Goal: Task Accomplishment & Management: Use online tool/utility

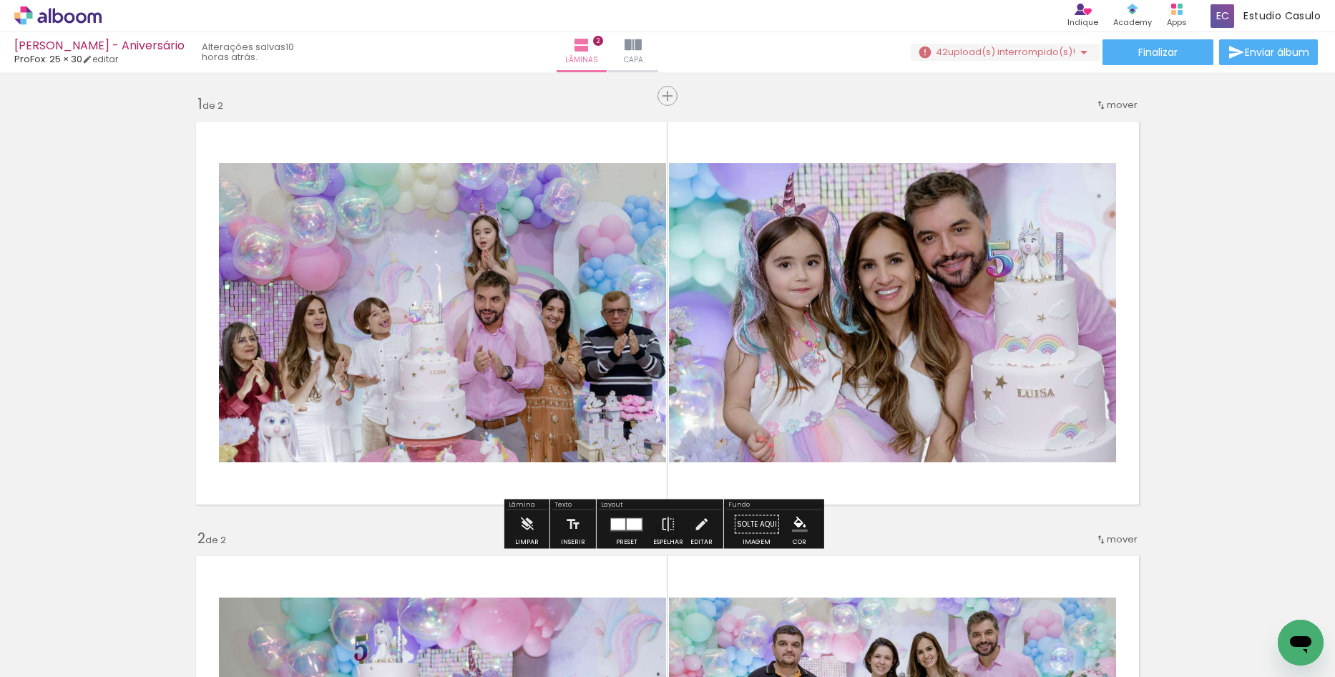
click at [1083, 48] on iron-icon at bounding box center [1083, 52] width 17 height 17
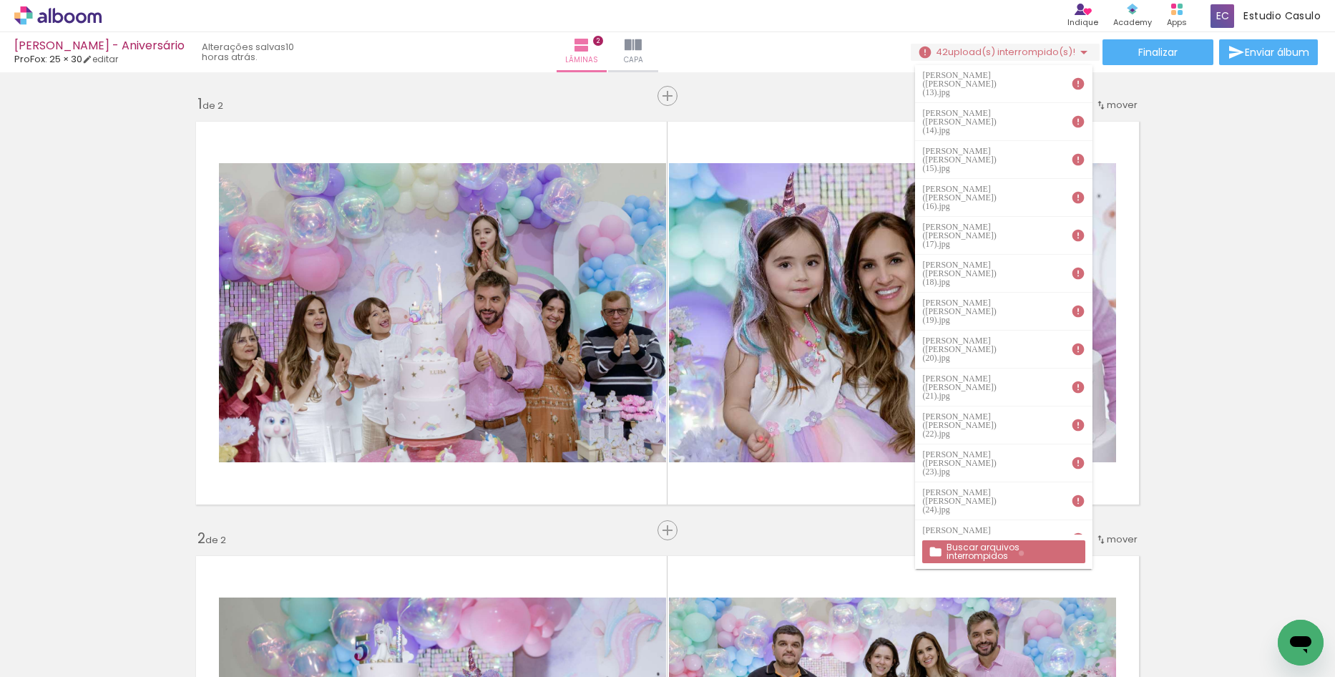
click at [0, 0] on slot "Buscar arquivos interrompidos" at bounding box center [0, 0] width 0 height 0
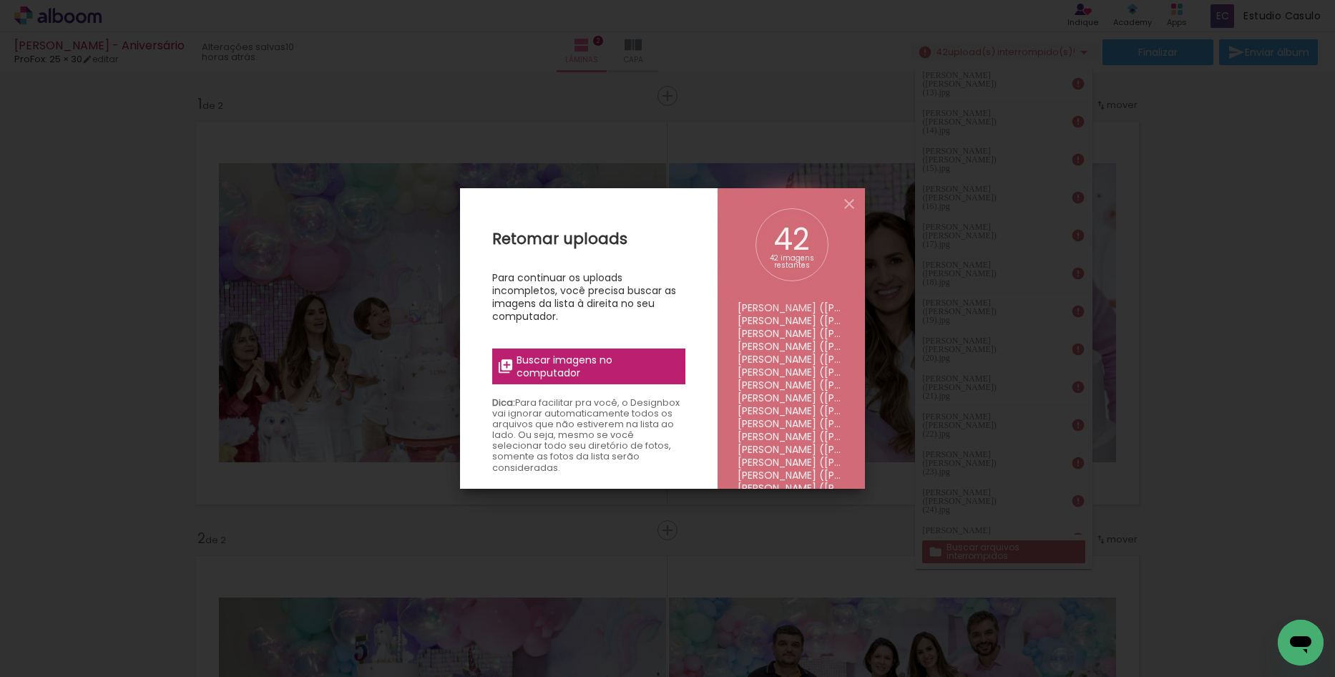
click at [670, 374] on span "Buscar imagens no computador" at bounding box center [597, 366] width 160 height 26
click at [0, 0] on input "file" at bounding box center [0, 0] width 0 height 0
click at [1275, 599] on iron-overlay-backdrop at bounding box center [667, 338] width 1335 height 677
click at [1196, 426] on iron-overlay-backdrop at bounding box center [667, 338] width 1335 height 677
click at [0, 0] on slot "Retomar uploads Para continuar os uploads incompletos, você precisa buscar as i…" at bounding box center [0, 0] width 0 height 0
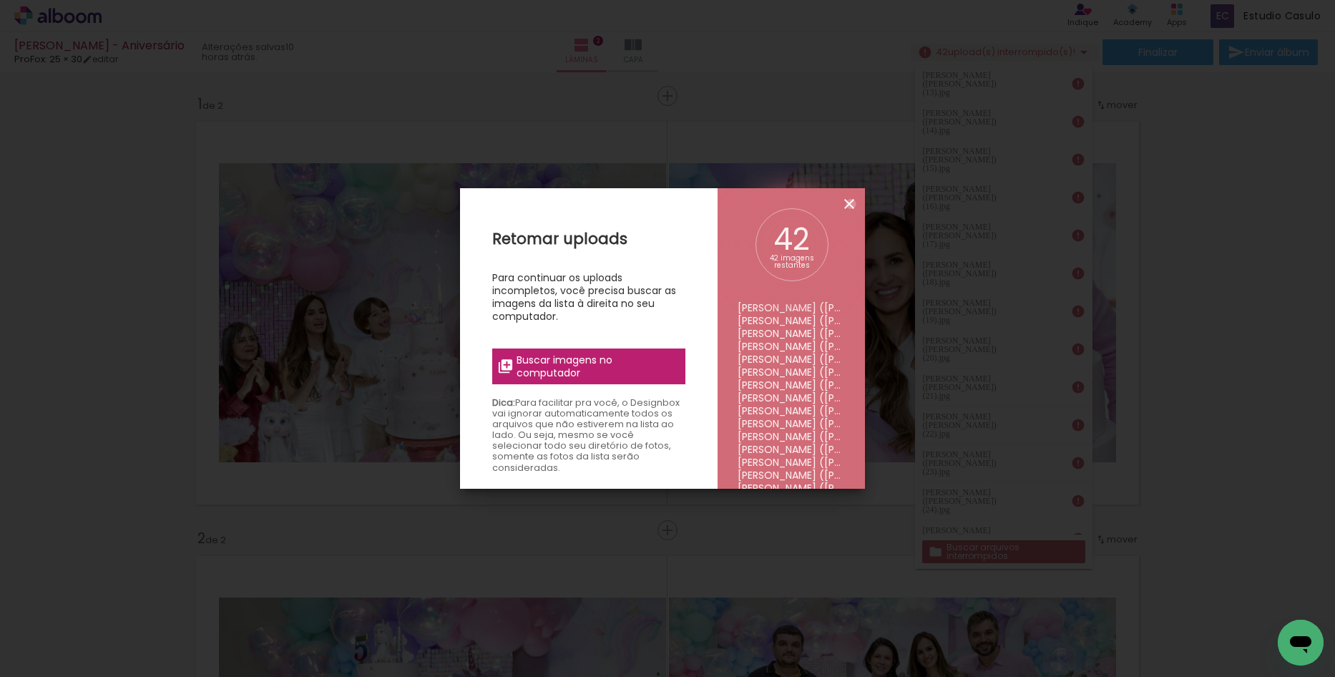
click at [851, 204] on iron-icon at bounding box center [849, 203] width 17 height 17
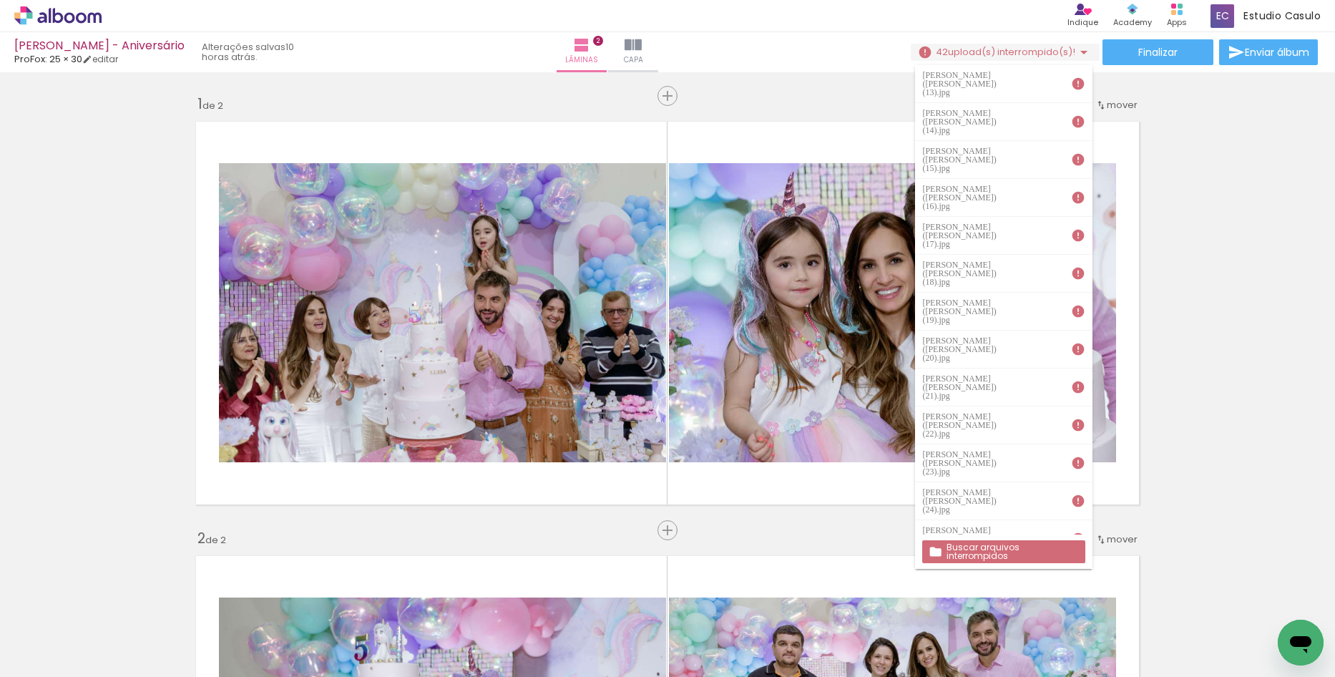
click at [119, 607] on iron-icon at bounding box center [111, 599] width 15 height 15
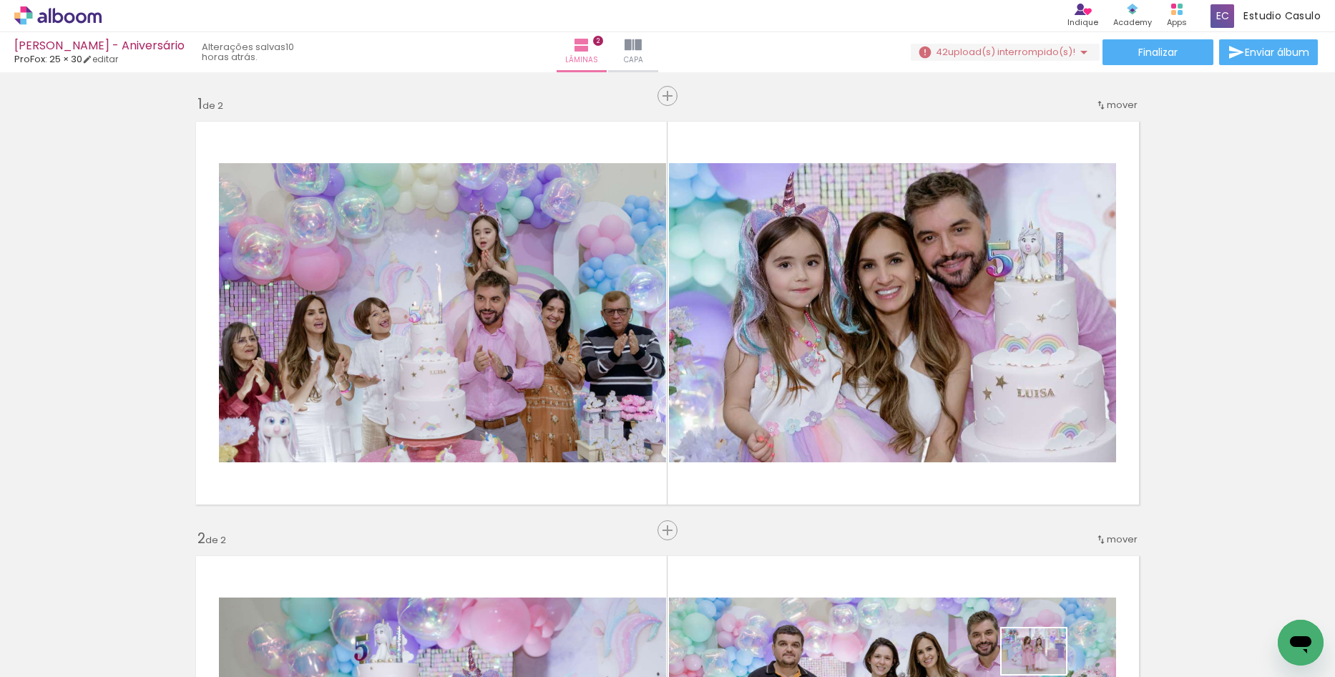
drag, startPoint x: 457, startPoint y: 665, endPoint x: 1254, endPoint y: 610, distance: 799.0
click at [0, 0] on slot at bounding box center [0, 0] width 0 height 0
drag, startPoint x: 1256, startPoint y: 609, endPoint x: 1186, endPoint y: 615, distance: 70.4
click at [0, 0] on slot at bounding box center [0, 0] width 0 height 0
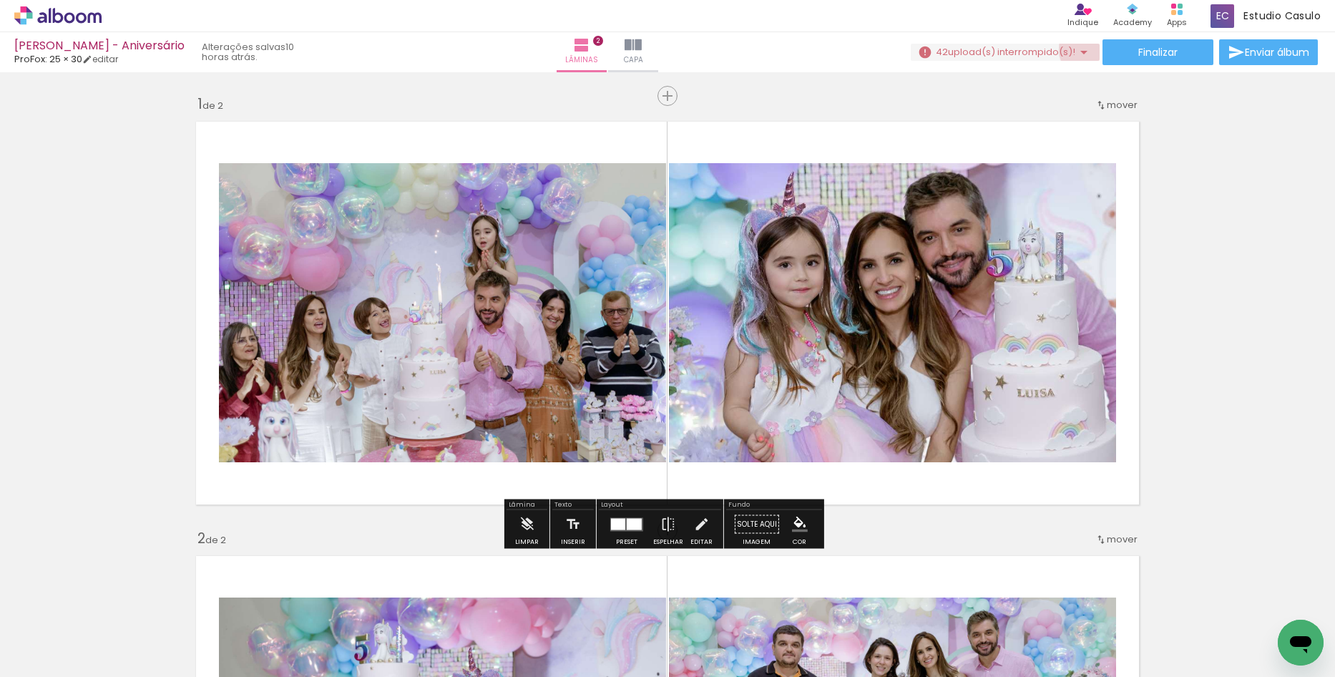
click at [1082, 49] on iron-icon at bounding box center [1083, 52] width 17 height 17
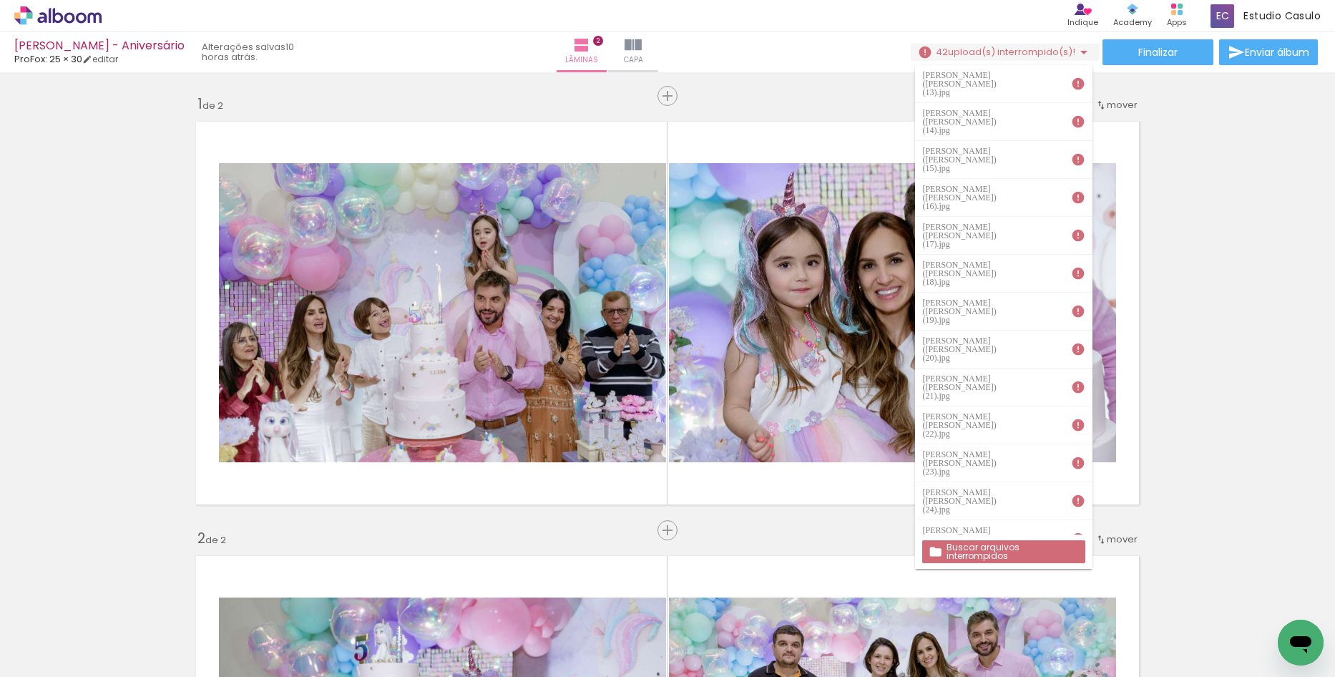
click at [1071, 81] on iron-icon at bounding box center [1078, 84] width 14 height 14
click at [1071, 78] on iron-icon at bounding box center [1078, 84] width 14 height 14
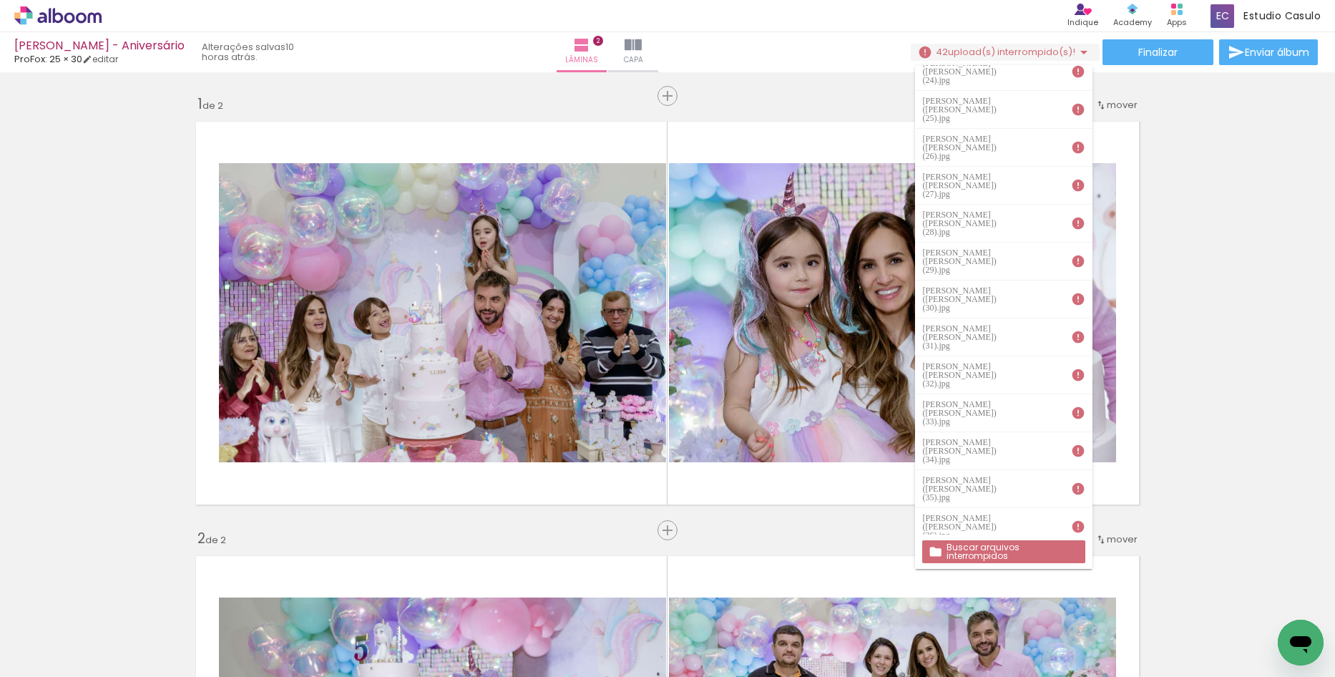
scroll to position [643, 0]
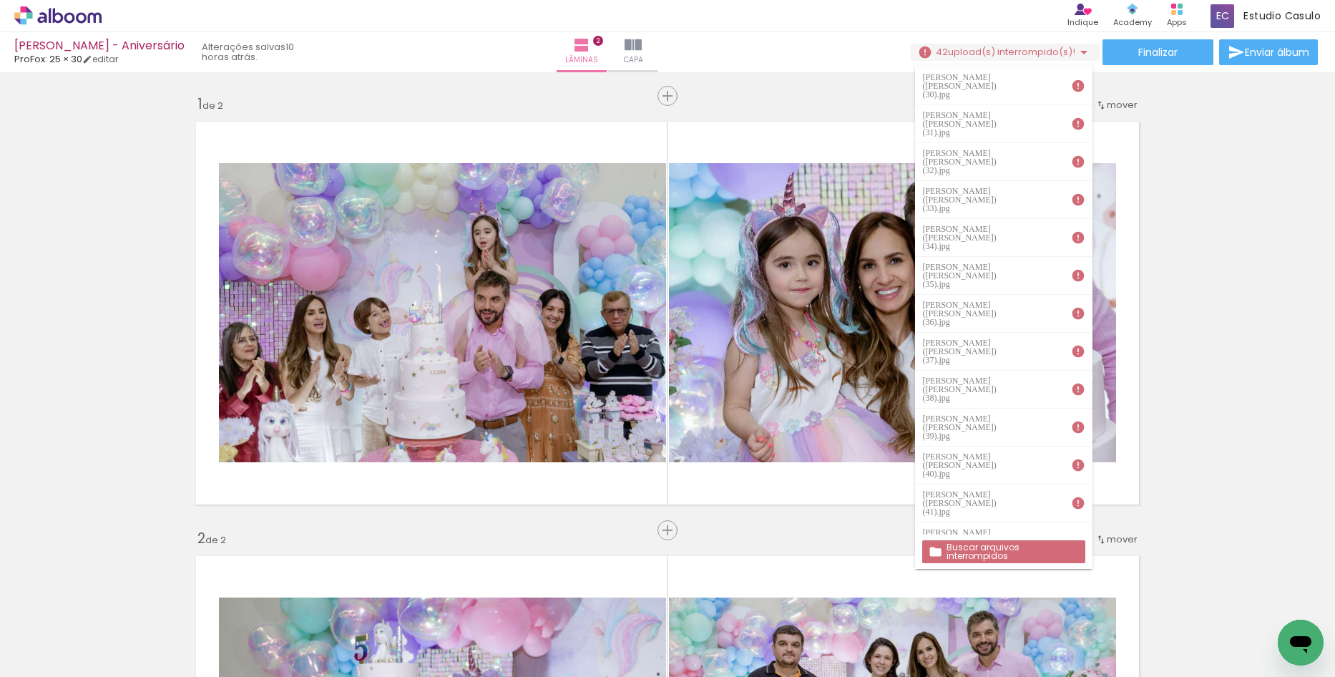
click at [0, 0] on slot "Buscar arquivos interrompidos" at bounding box center [0, 0] width 0 height 0
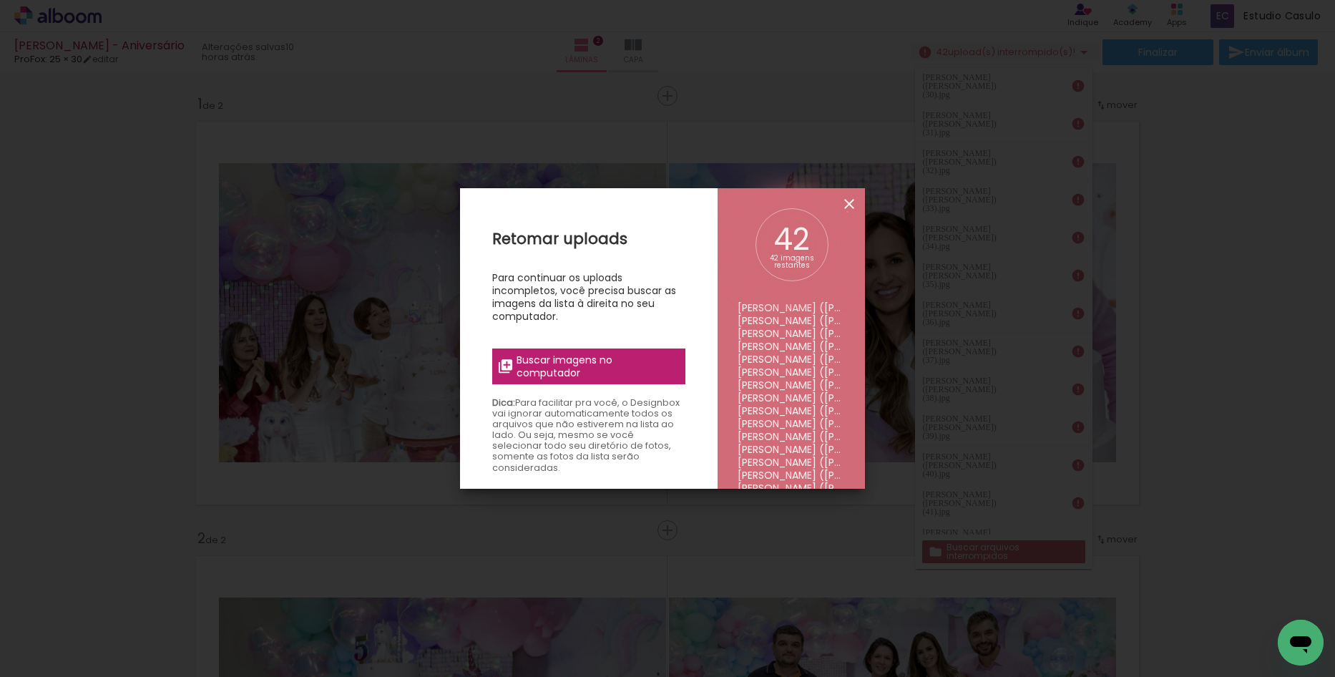
click at [847, 212] on iron-icon at bounding box center [849, 203] width 17 height 17
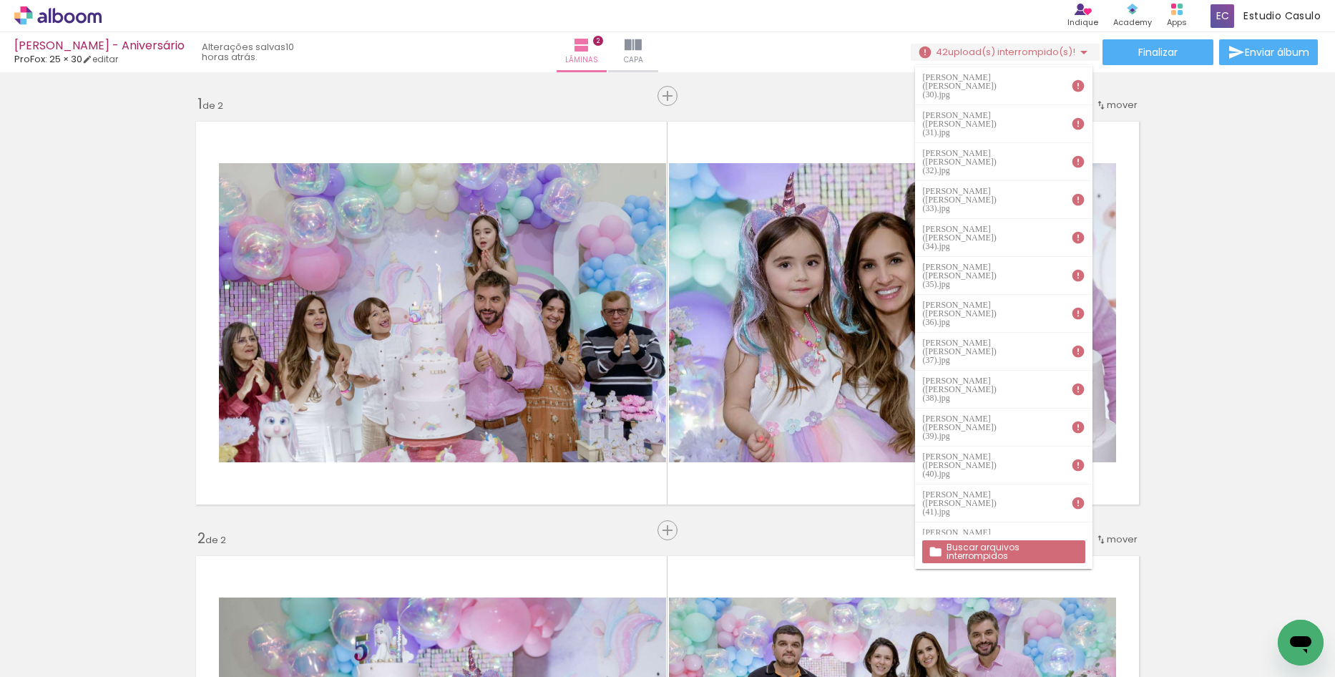
click at [121, 610] on div at bounding box center [143, 628] width 71 height 51
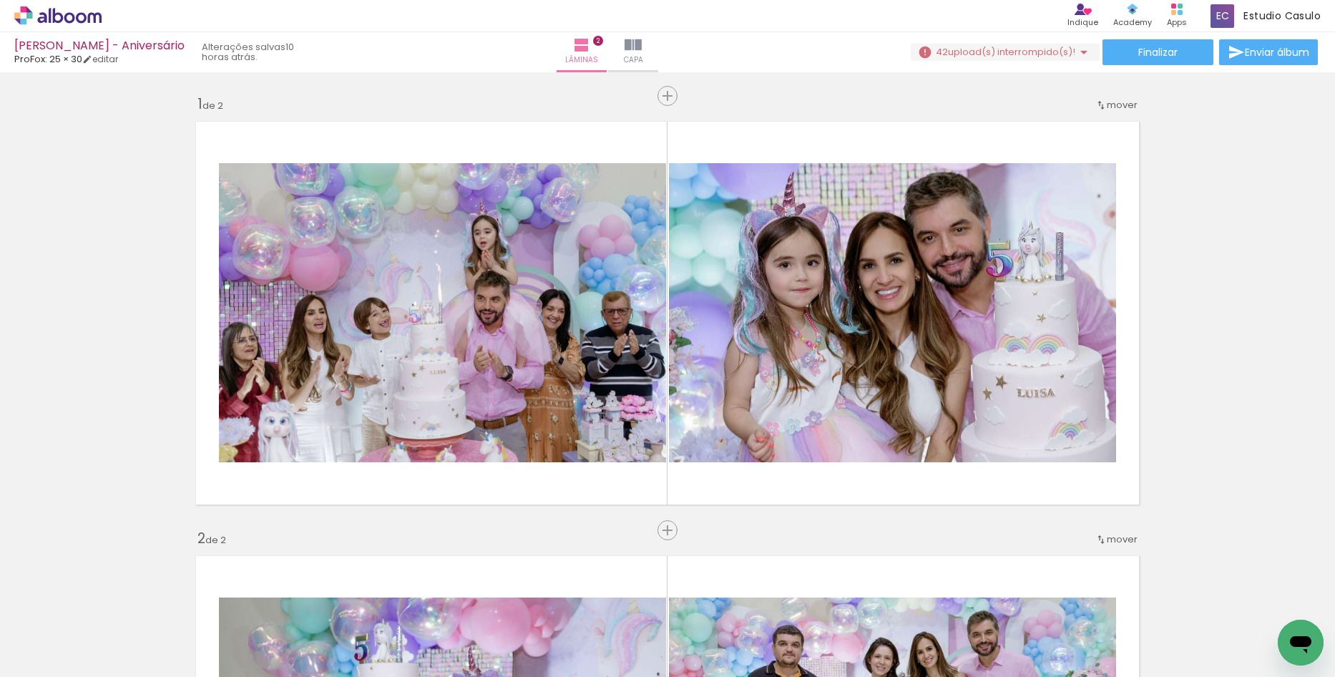
click at [117, 605] on iron-icon at bounding box center [111, 599] width 15 height 15
drag, startPoint x: 209, startPoint y: 638, endPoint x: 169, endPoint y: 640, distance: 40.1
click at [0, 0] on slot at bounding box center [0, 0] width 0 height 0
click at [119, 598] on iron-icon at bounding box center [111, 599] width 15 height 15
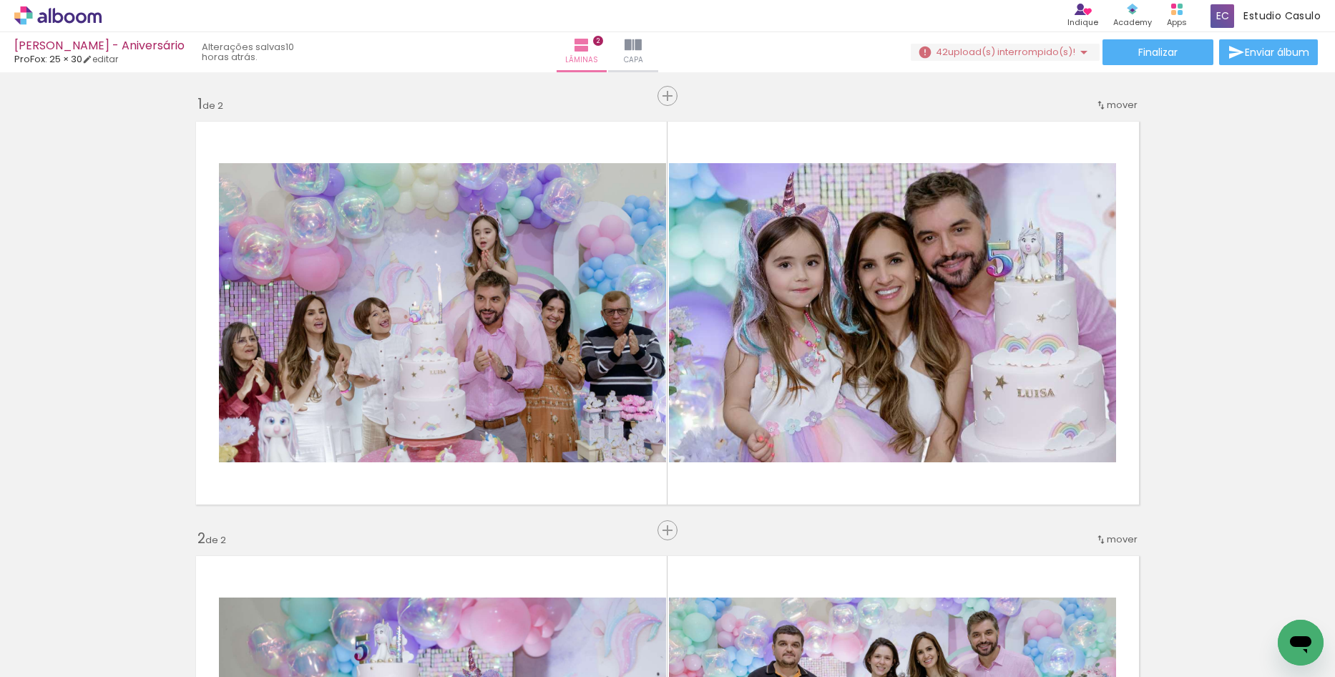
click at [69, 619] on div at bounding box center [36, 628] width 64 height 46
click at [69, 638] on div at bounding box center [36, 628] width 64 height 46
click at [69, 632] on div at bounding box center [36, 628] width 64 height 46
click at [69, 630] on div at bounding box center [36, 628] width 64 height 46
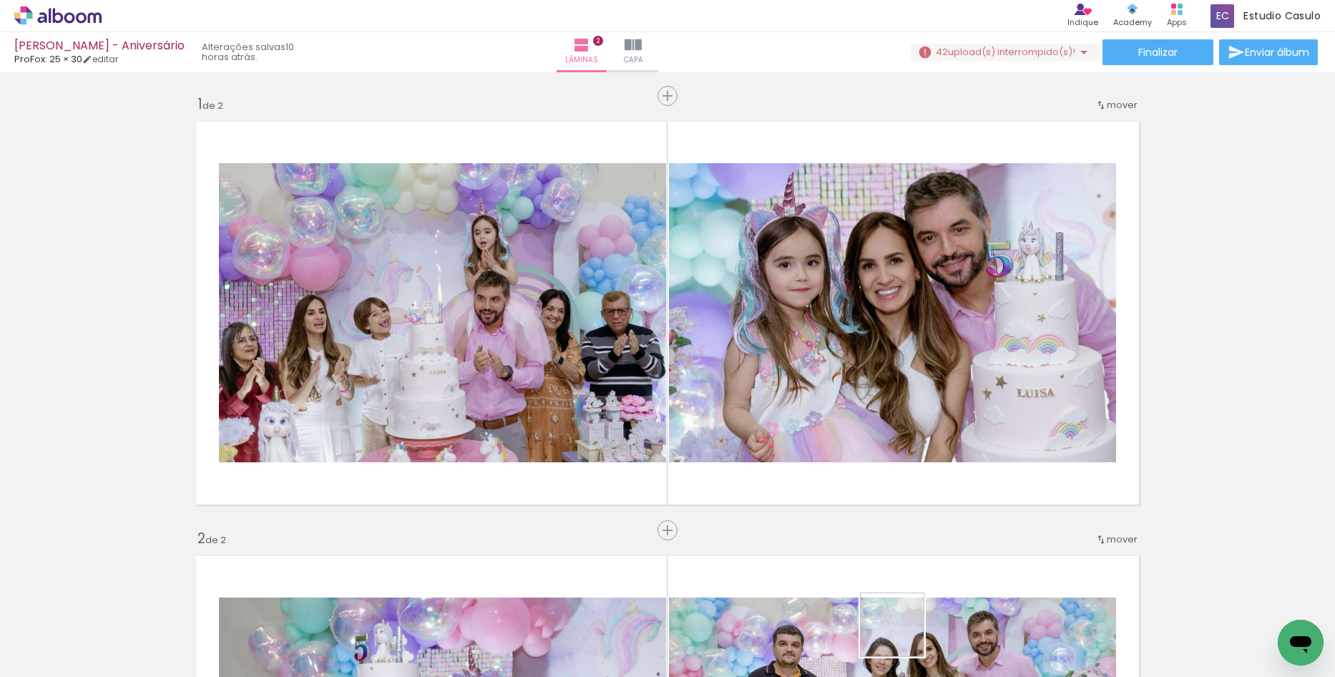
drag, startPoint x: 984, startPoint y: 636, endPoint x: 903, endPoint y: 635, distance: 80.9
click at [0, 0] on slot at bounding box center [0, 0] width 0 height 0
click at [13, 602] on iron-icon at bounding box center [5, 599] width 15 height 15
click at [14, 605] on paper-icon-button at bounding box center [5, 600] width 18 height 18
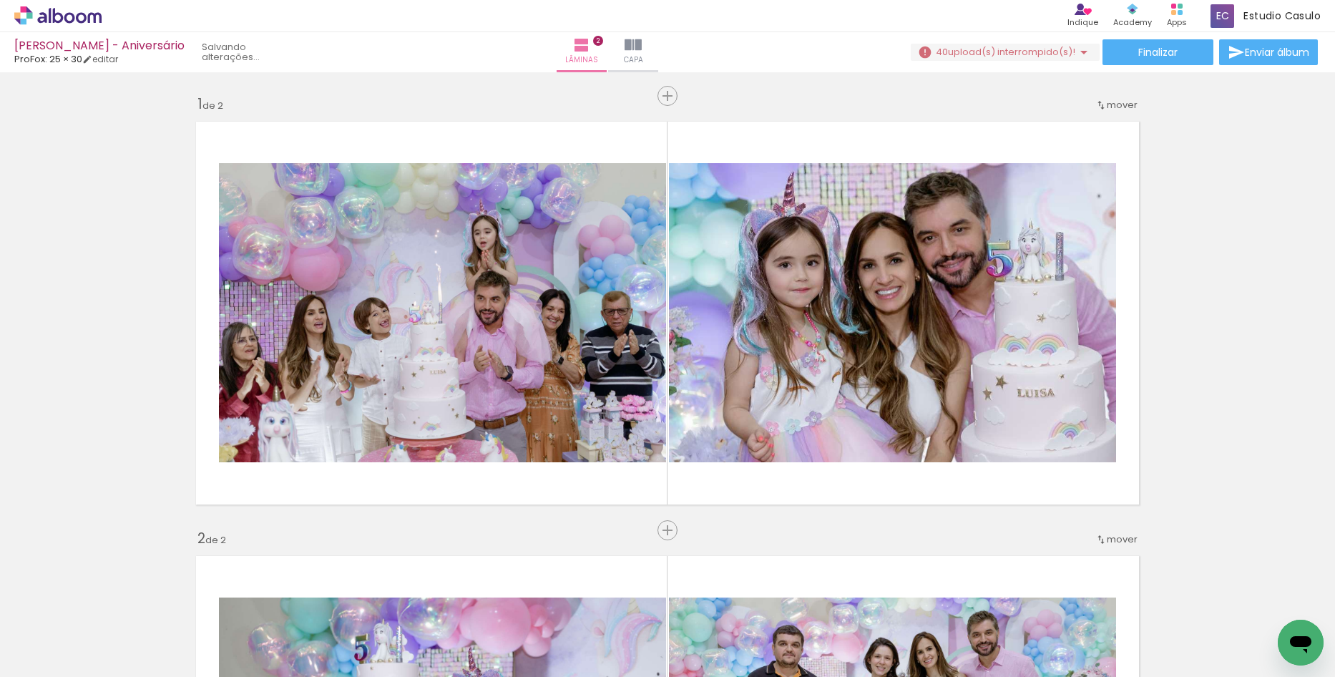
click at [14, 605] on paper-icon-button at bounding box center [5, 600] width 18 height 18
click at [107, 605] on div at bounding box center [74, 628] width 64 height 46
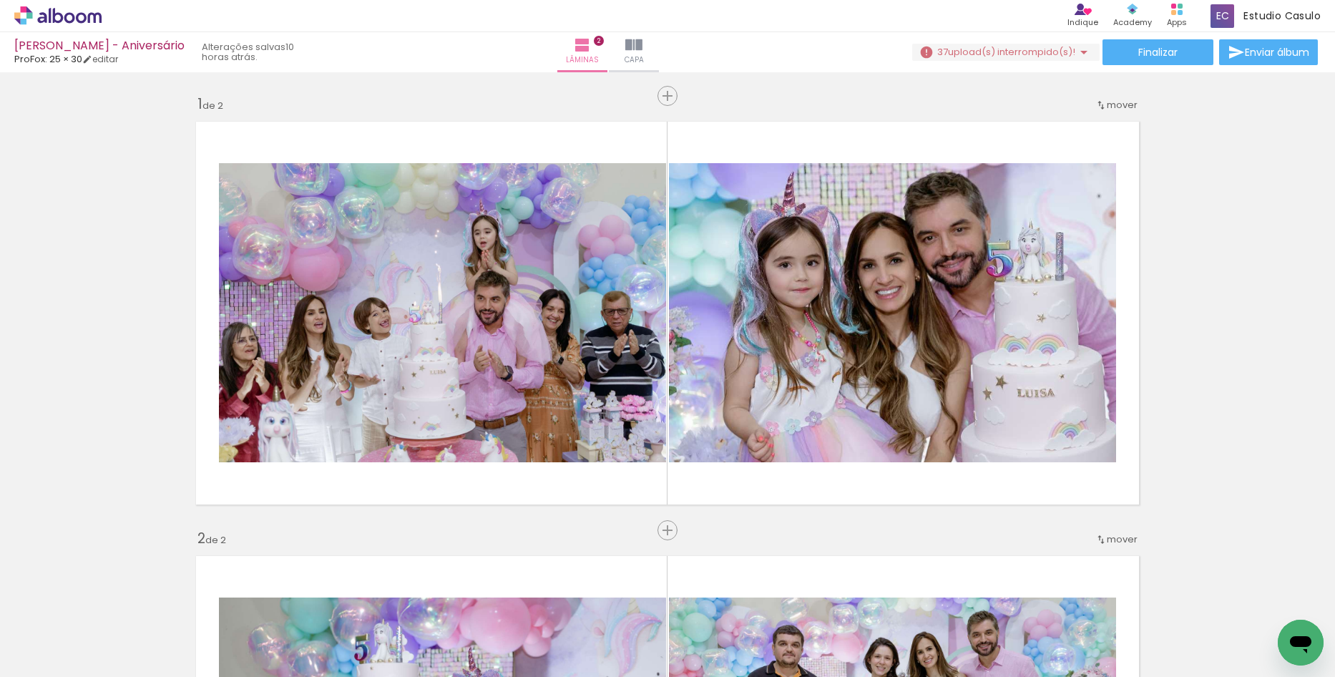
click at [52, 603] on paper-icon-button at bounding box center [43, 600] width 18 height 18
click at [131, 602] on iron-icon at bounding box center [123, 599] width 15 height 15
click at [211, 602] on iron-icon at bounding box center [203, 599] width 15 height 15
click at [291, 602] on iron-icon at bounding box center [283, 599] width 15 height 15
click at [371, 602] on iron-icon at bounding box center [363, 599] width 15 height 15
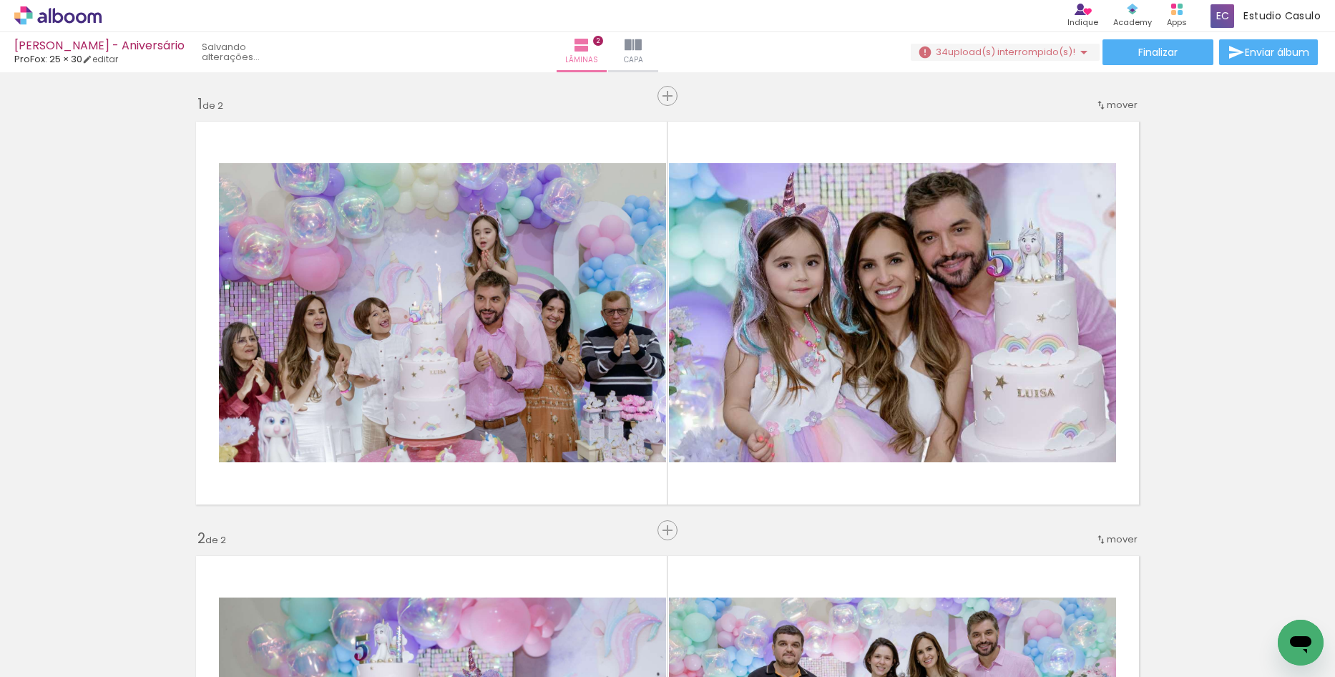
click at [371, 602] on iron-icon at bounding box center [363, 599] width 15 height 15
click at [532, 602] on iron-icon at bounding box center [524, 599] width 15 height 15
click at [612, 602] on iron-icon at bounding box center [604, 599] width 15 height 15
click at [692, 602] on iron-icon at bounding box center [684, 599] width 15 height 15
click at [772, 602] on iron-icon at bounding box center [764, 599] width 15 height 15
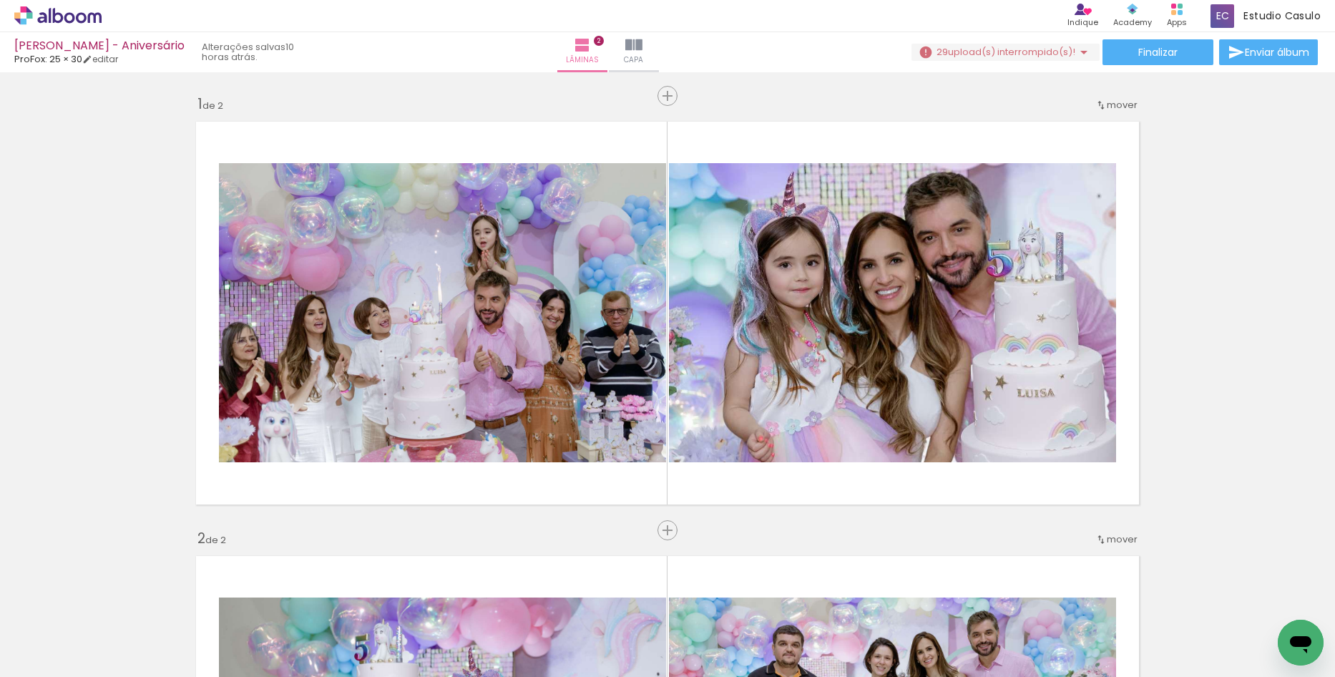
click at [852, 602] on iron-icon at bounding box center [844, 599] width 15 height 15
click at [917, 602] on iron-icon at bounding box center [924, 599] width 15 height 15
click at [997, 602] on iron-icon at bounding box center [1004, 599] width 15 height 15
click at [1078, 602] on iron-icon at bounding box center [1085, 599] width 15 height 15
click at [1158, 602] on iron-icon at bounding box center [1165, 599] width 15 height 15
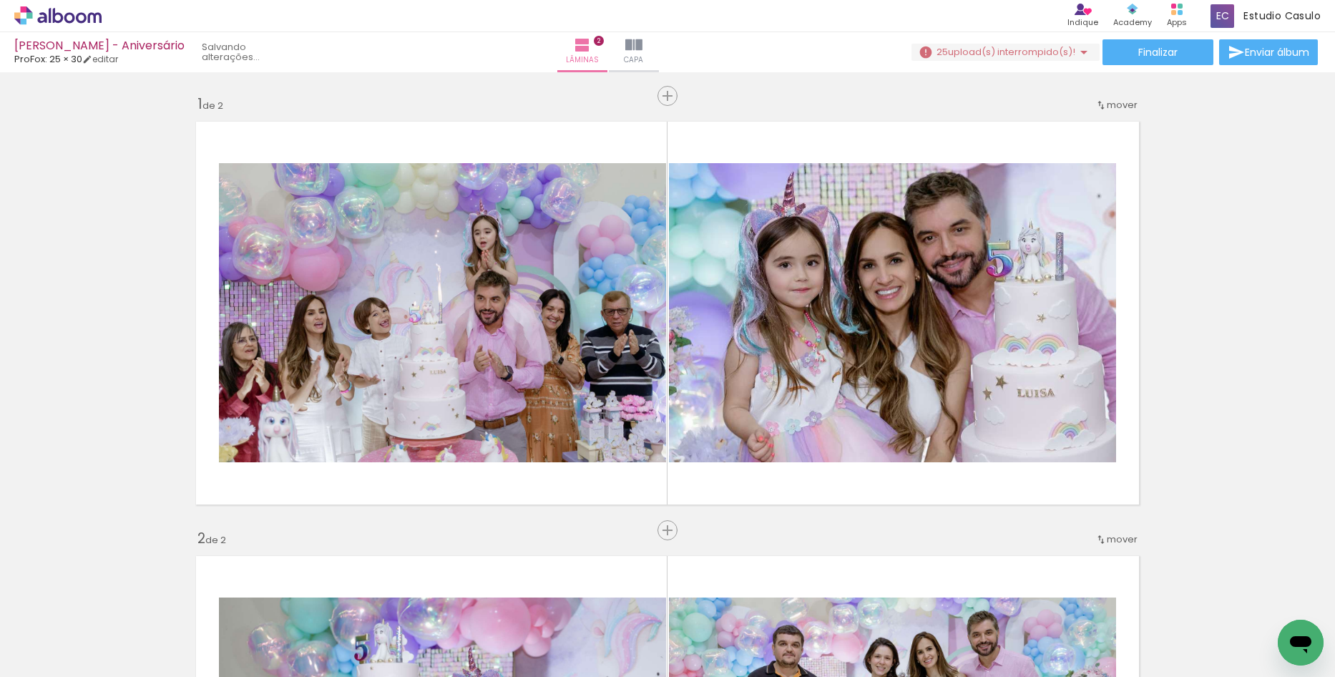
click at [1238, 602] on iron-icon at bounding box center [1245, 599] width 15 height 15
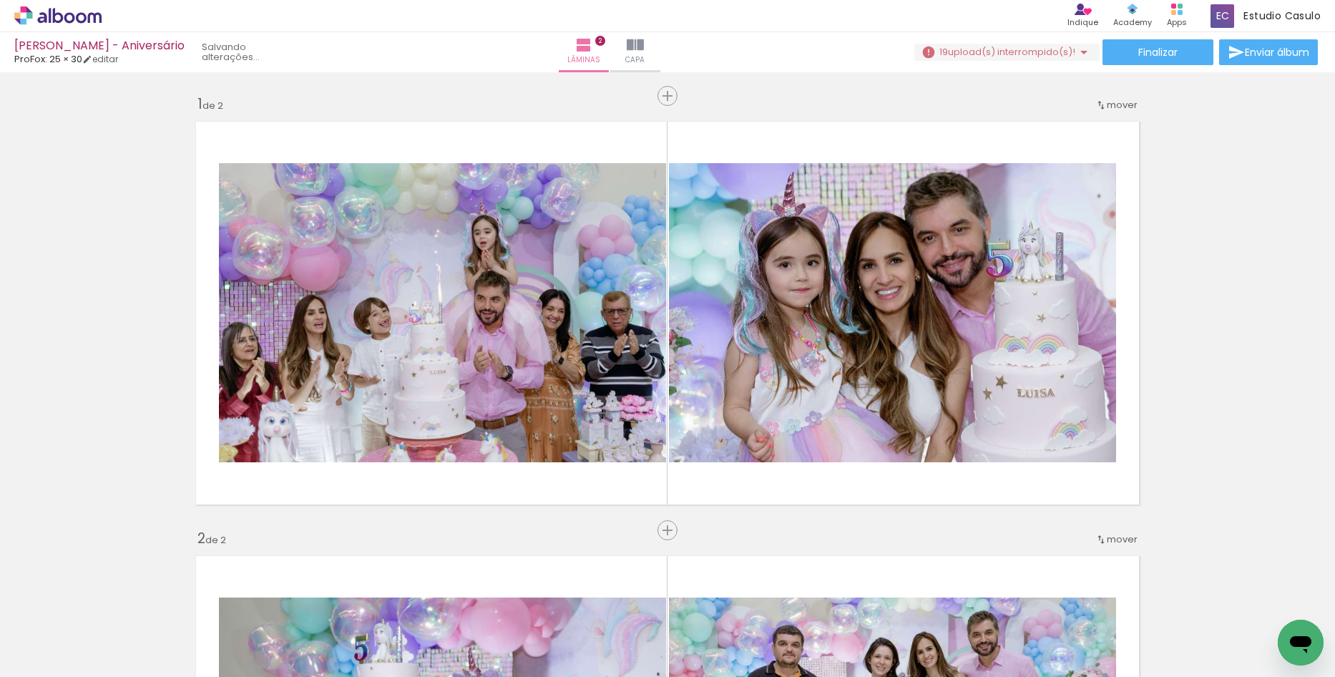
click at [51, 602] on iron-icon at bounding box center [43, 599] width 15 height 15
click at [131, 602] on iron-icon at bounding box center [123, 599] width 15 height 15
click at [211, 602] on iron-icon at bounding box center [203, 599] width 15 height 15
click at [291, 602] on iron-icon at bounding box center [283, 599] width 15 height 15
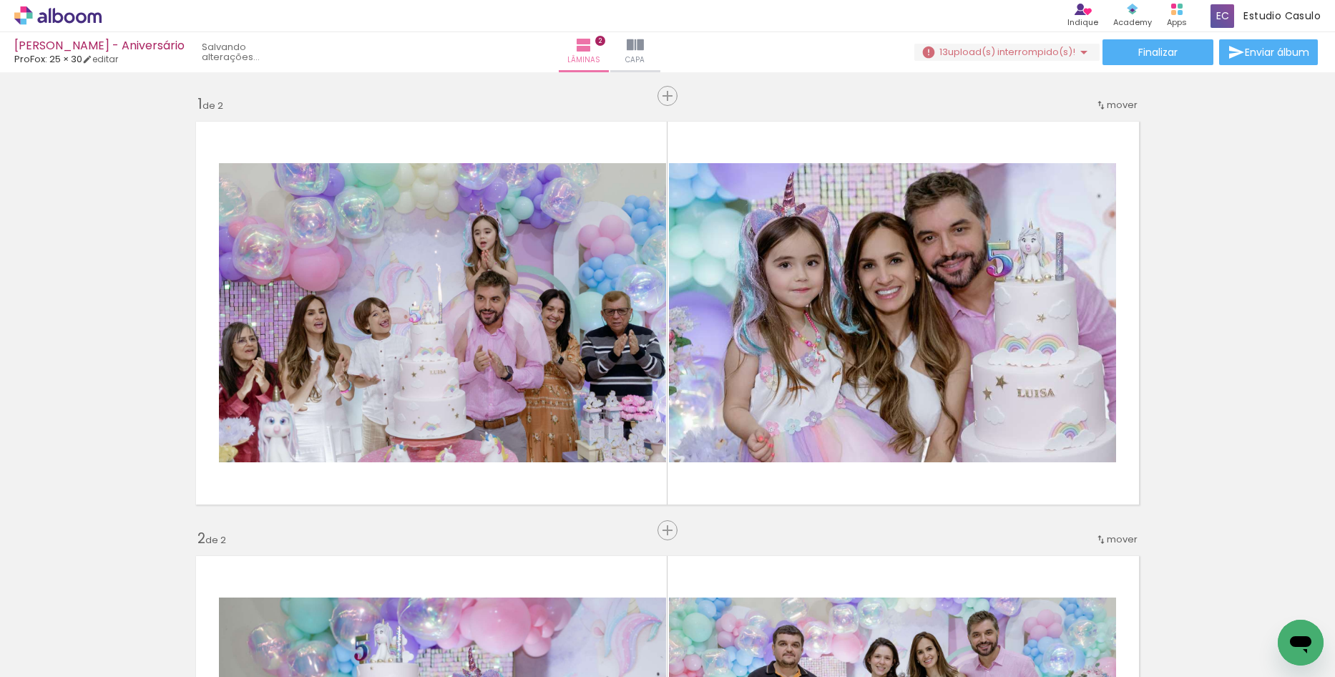
click at [371, 602] on iron-icon at bounding box center [363, 599] width 15 height 15
click at [451, 602] on iron-icon at bounding box center [443, 599] width 15 height 15
click at [532, 602] on iron-icon at bounding box center [524, 599] width 15 height 15
click at [612, 602] on iron-icon at bounding box center [604, 599] width 15 height 15
click at [692, 602] on iron-icon at bounding box center [684, 599] width 15 height 15
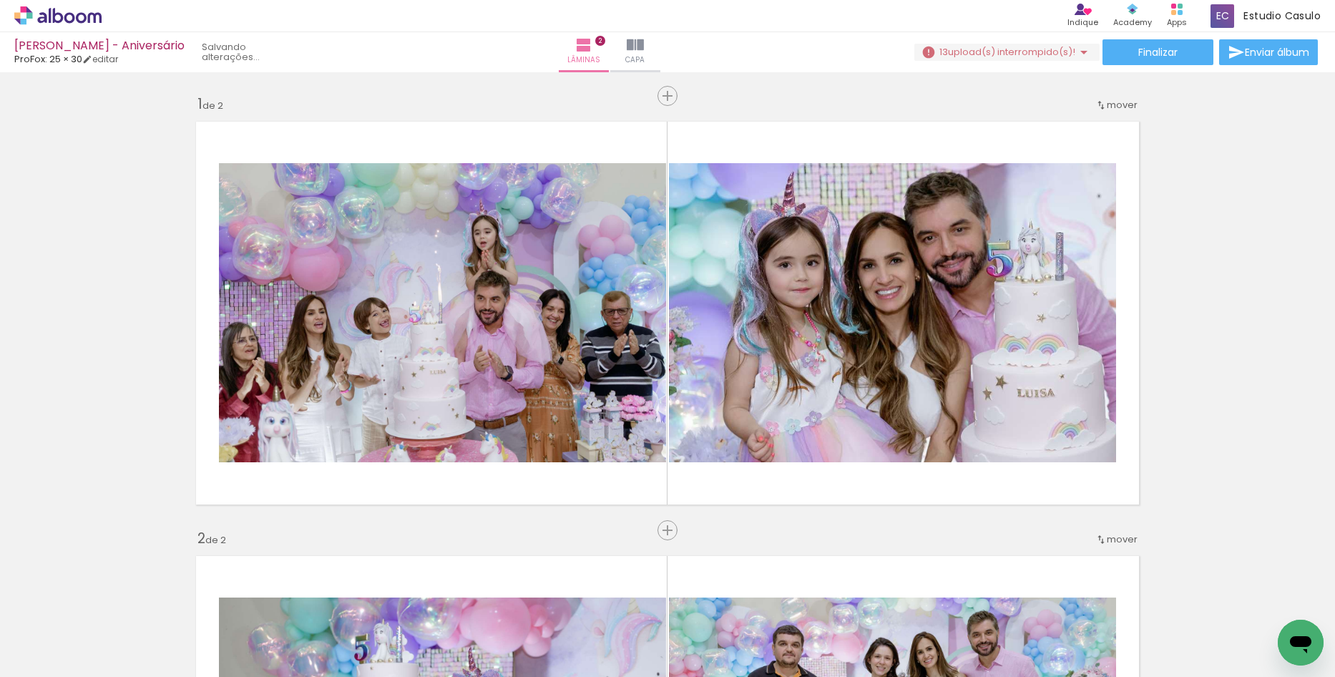
click at [772, 602] on iron-icon at bounding box center [764, 599] width 15 height 15
click at [852, 602] on iron-icon at bounding box center [844, 599] width 15 height 15
click at [934, 607] on paper-icon-button at bounding box center [925, 600] width 18 height 18
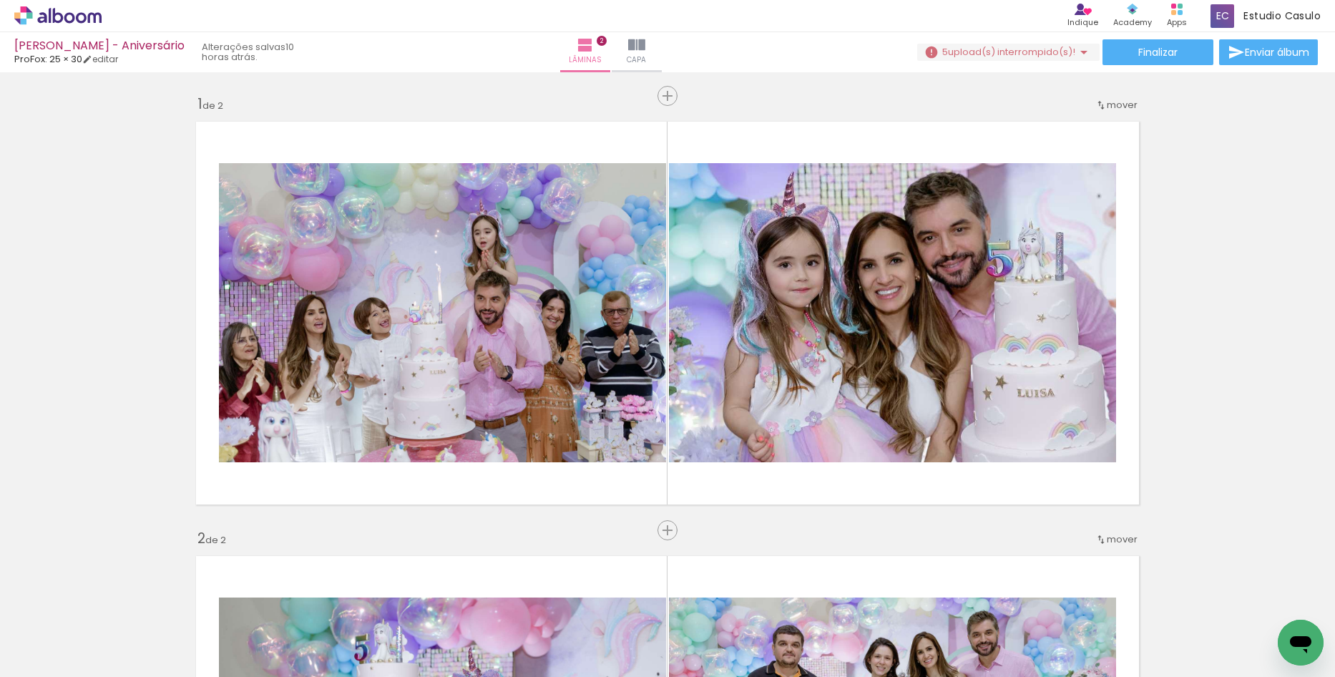
scroll to position [0, 0]
click at [1057, 607] on div at bounding box center [1024, 628] width 64 height 46
click at [1057, 606] on div at bounding box center [1024, 628] width 64 height 46
click at [1001, 605] on iron-icon at bounding box center [993, 599] width 15 height 15
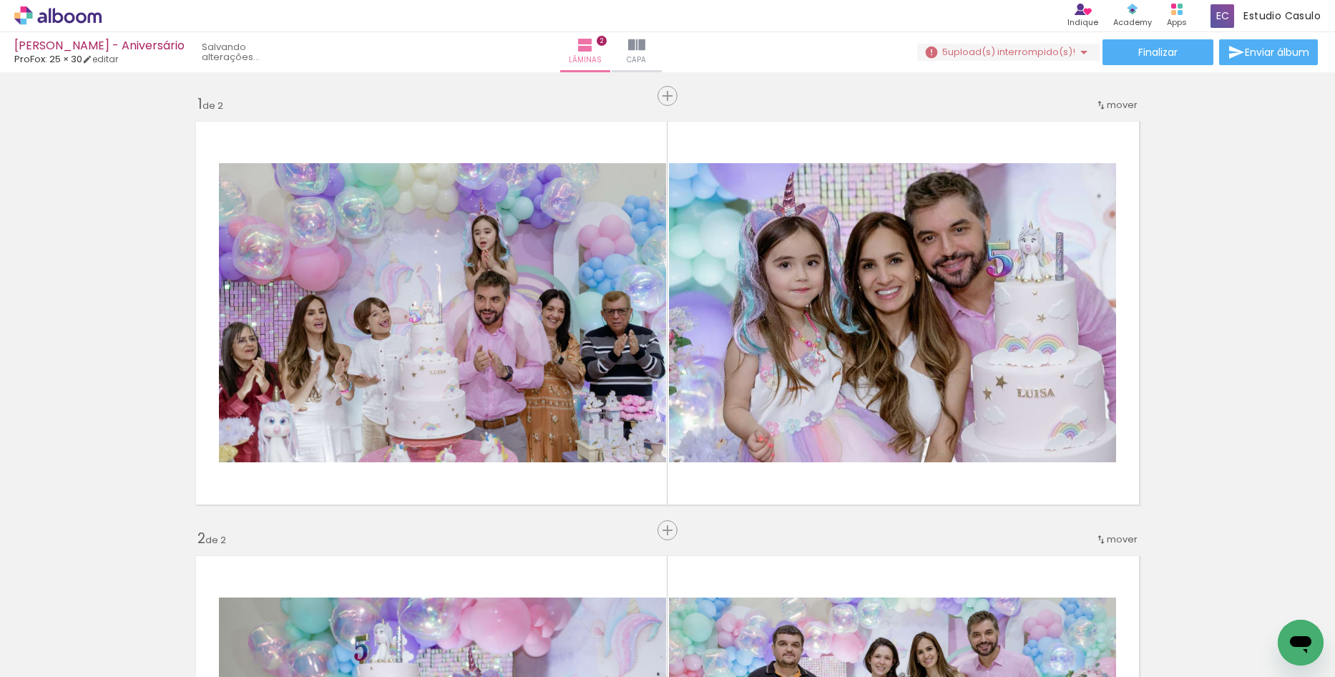
click at [117, 605] on iron-horizontal-list at bounding box center [103, 631] width 29 height 89
click at [1001, 603] on iron-icon at bounding box center [993, 599] width 15 height 15
click at [1001, 602] on iron-icon at bounding box center [993, 599] width 15 height 15
click at [997, 607] on iron-icon at bounding box center [993, 599] width 15 height 15
click at [200, 605] on iron-icon at bounding box center [192, 599] width 15 height 15
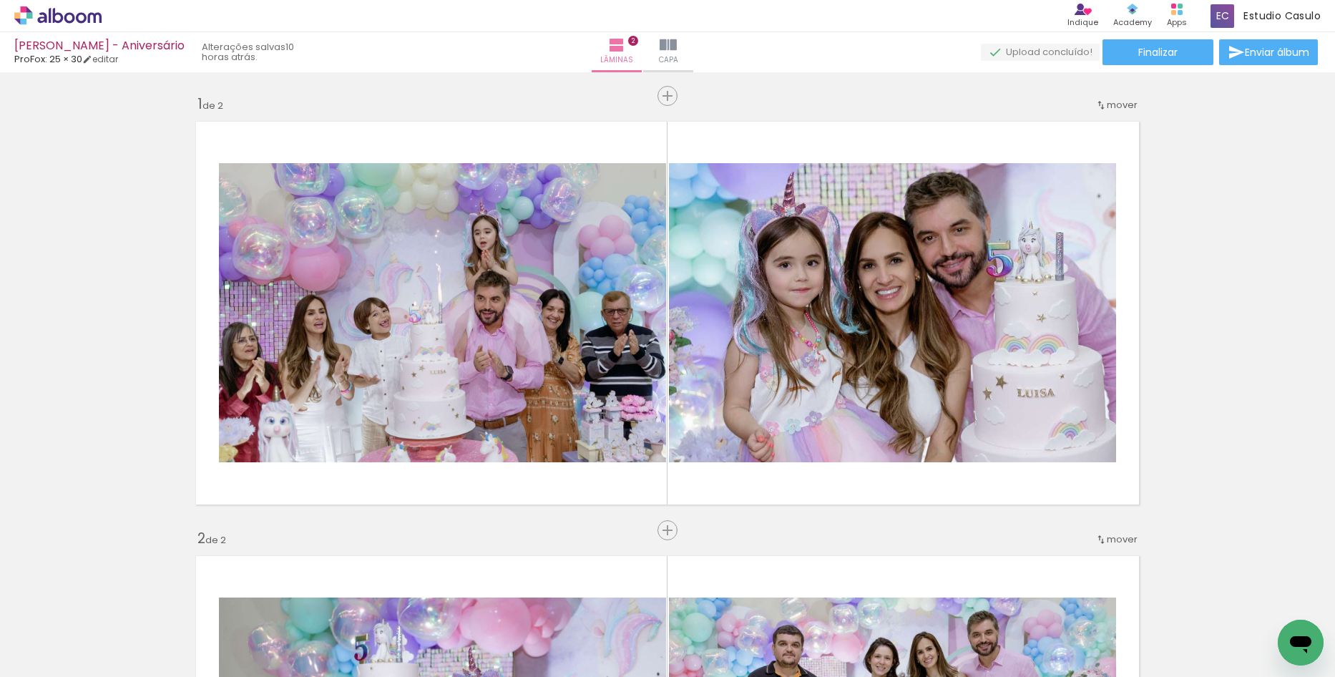
click at [201, 600] on paper-icon-button at bounding box center [192, 600] width 18 height 18
drag, startPoint x: 763, startPoint y: 600, endPoint x: 733, endPoint y: 600, distance: 29.3
click at [200, 600] on iron-icon at bounding box center [192, 599] width 15 height 15
click at [255, 609] on div at bounding box center [223, 628] width 64 height 46
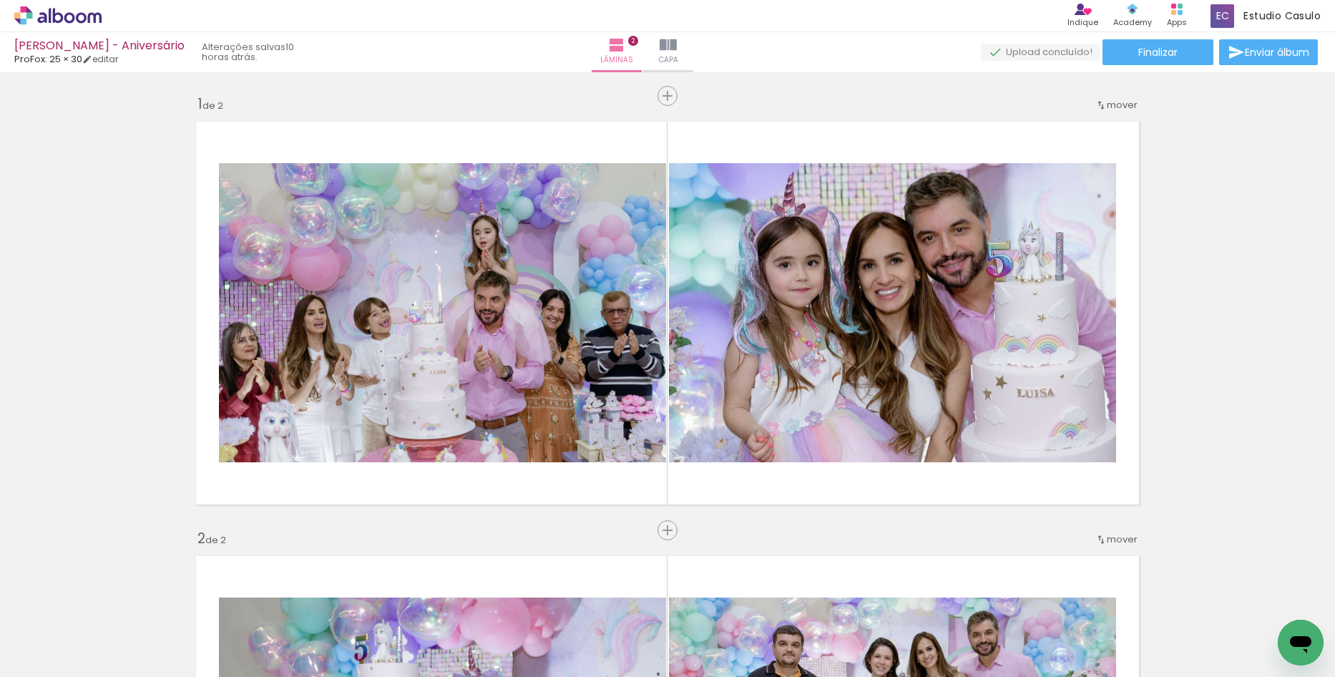
click at [280, 603] on iron-icon at bounding box center [272, 599] width 15 height 15
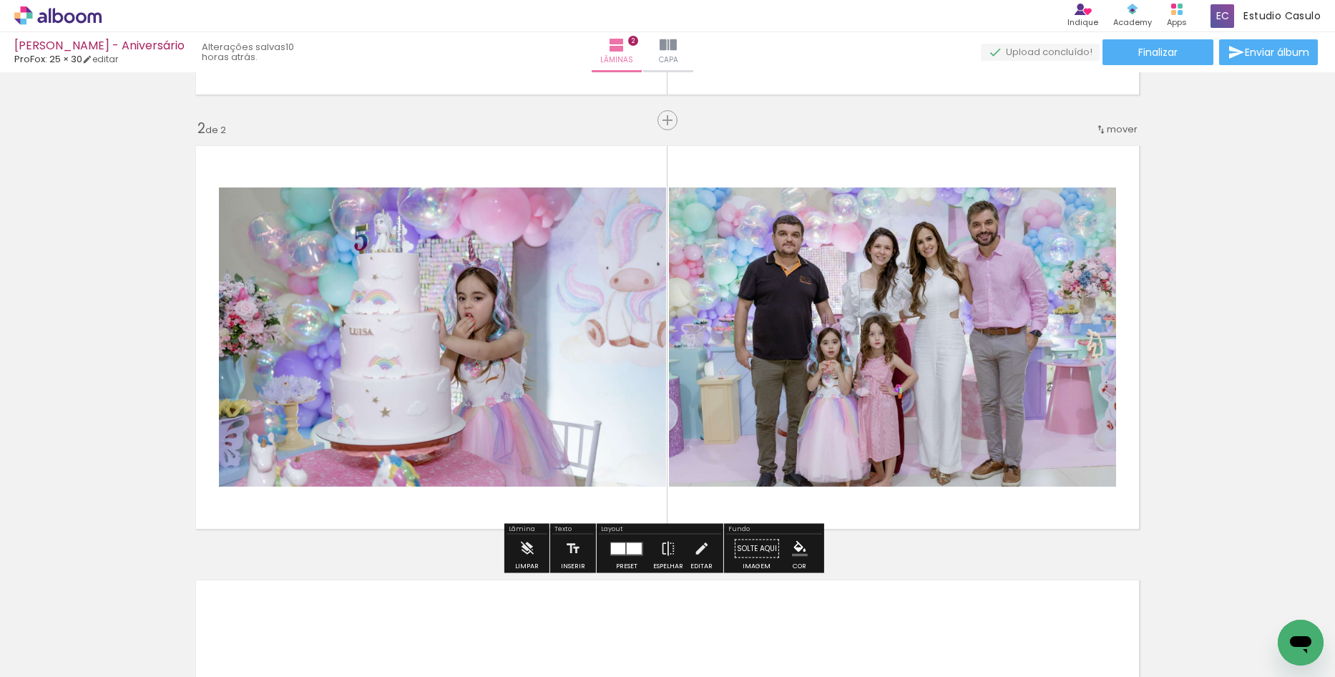
scroll to position [418, 0]
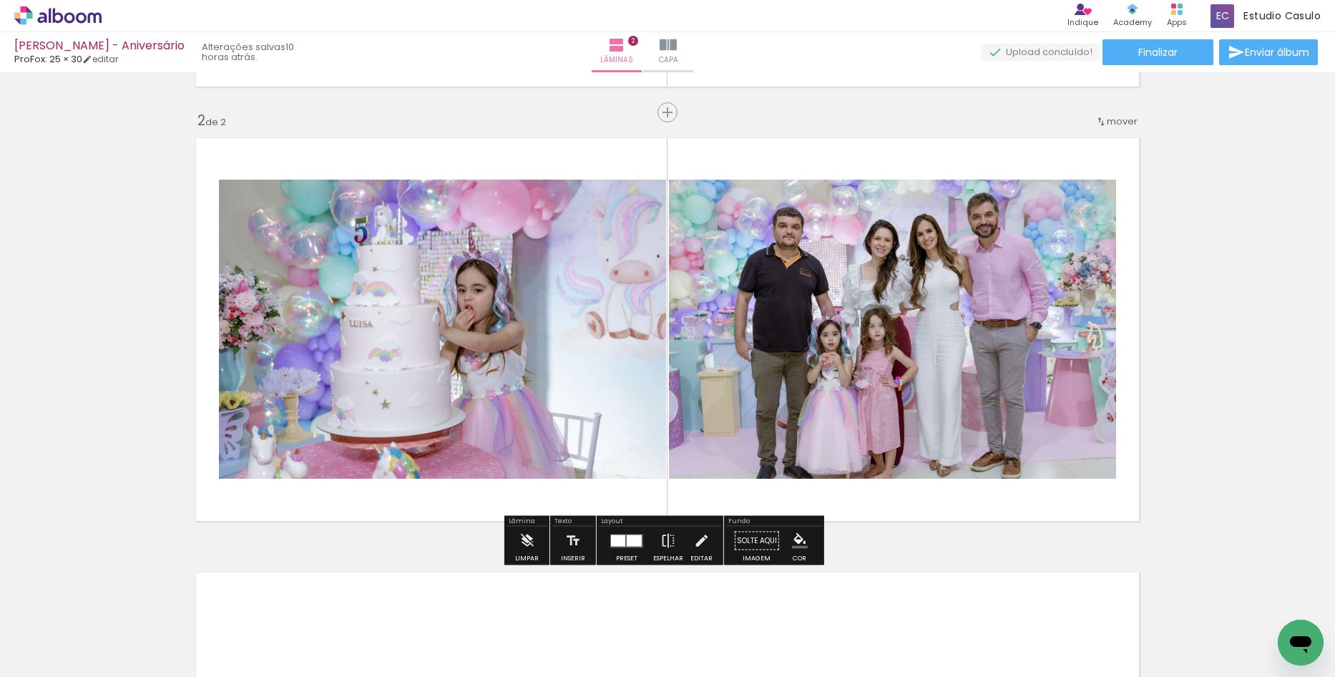
click at [280, 606] on iron-icon at bounding box center [272, 599] width 15 height 15
click at [336, 610] on div at bounding box center [303, 628] width 64 height 46
click at [280, 605] on iron-icon at bounding box center [272, 599] width 15 height 15
click at [609, 597] on quentale-thumb at bounding box center [624, 628] width 80 height 82
click at [200, 605] on iron-icon at bounding box center [192, 599] width 15 height 15
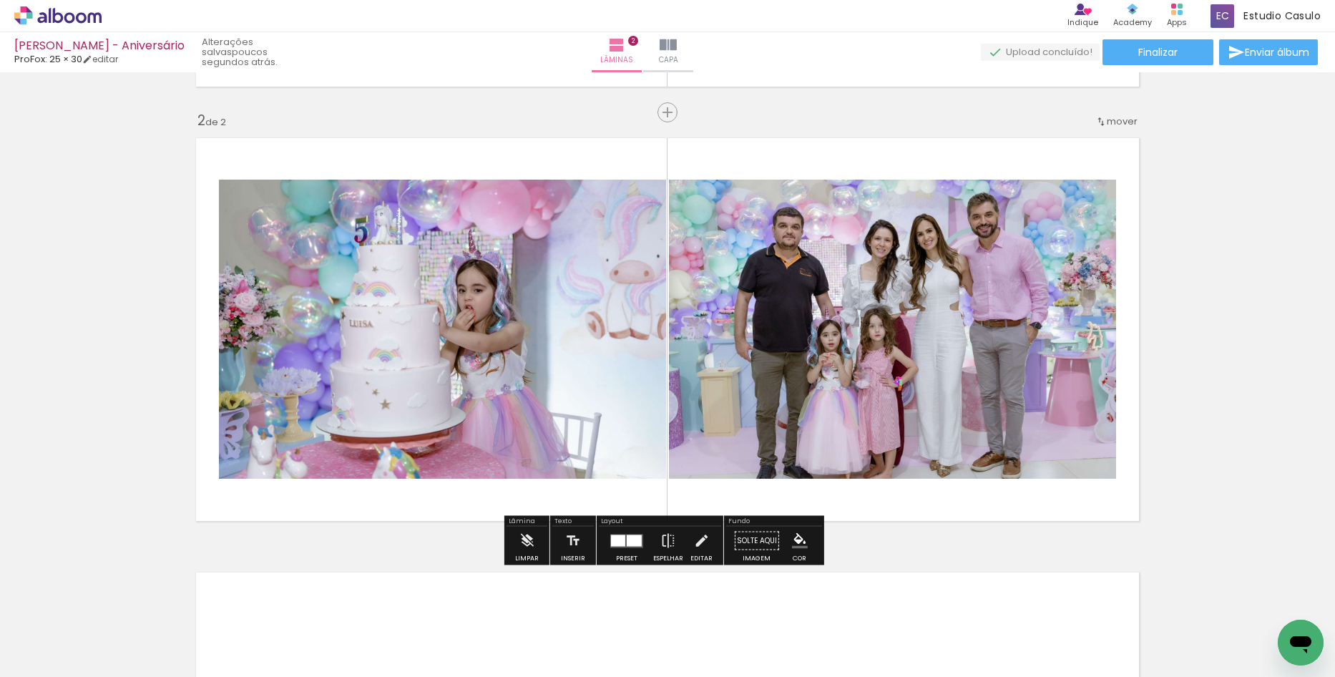
click at [280, 602] on iron-icon at bounding box center [272, 599] width 15 height 15
click at [255, 610] on div at bounding box center [223, 628] width 64 height 46
click at [201, 608] on paper-icon-button at bounding box center [192, 600] width 18 height 18
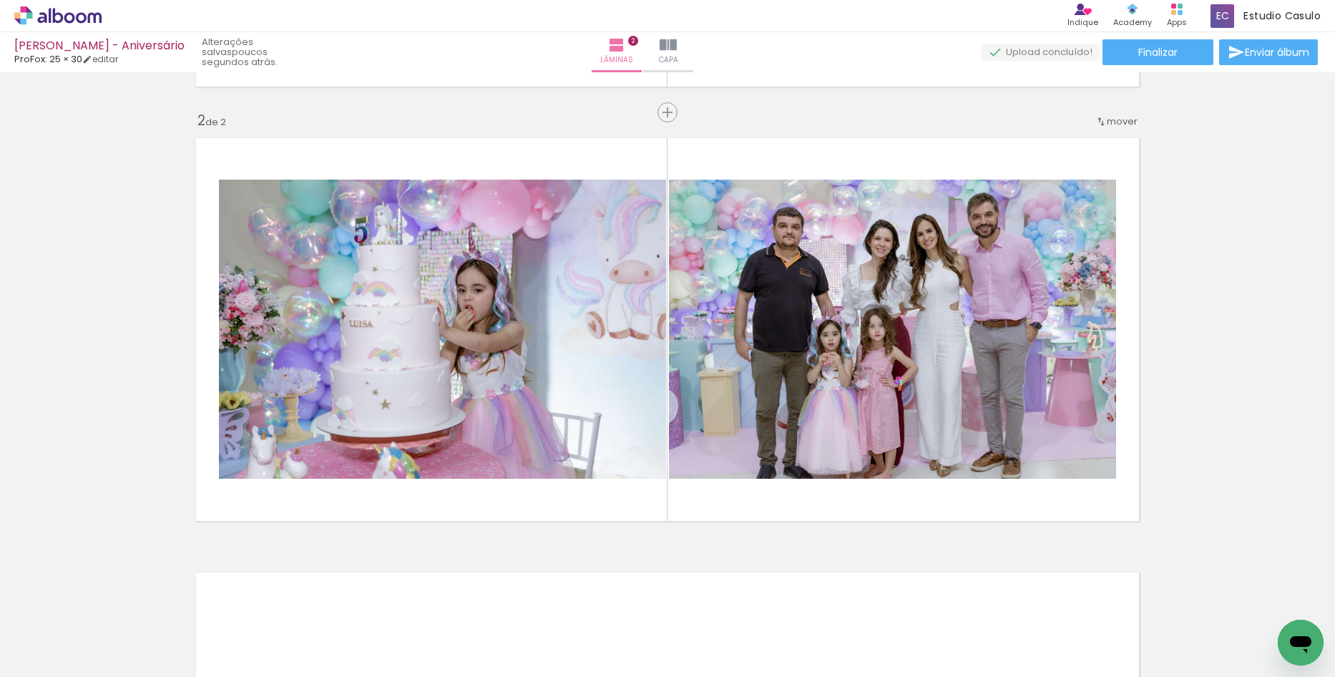
click at [280, 601] on iron-icon at bounding box center [272, 599] width 15 height 15
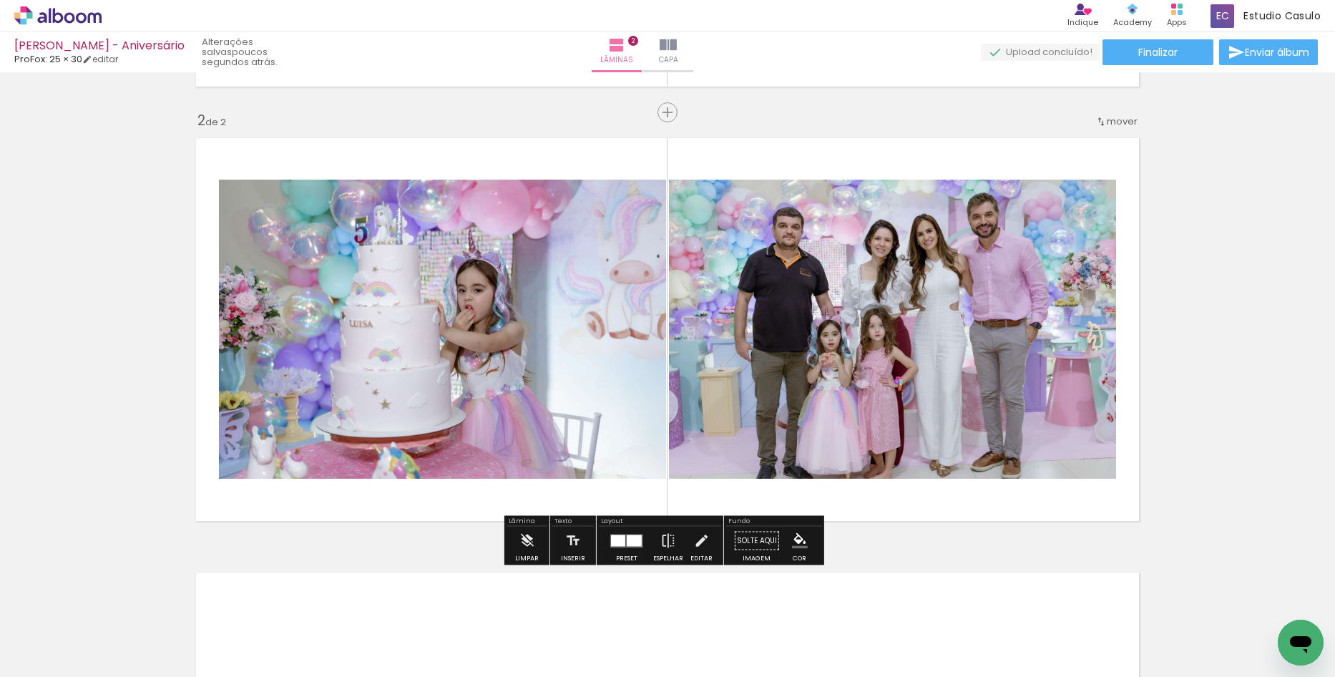
click at [336, 610] on div at bounding box center [303, 628] width 64 height 46
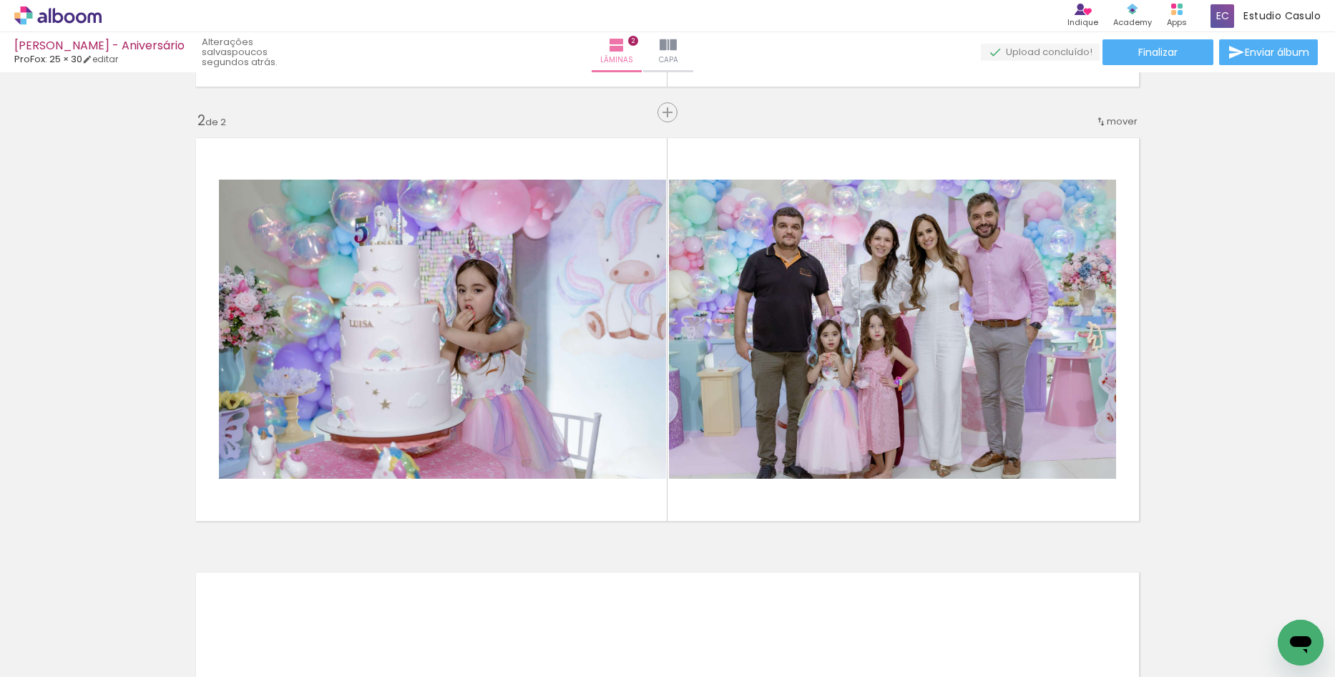
click at [281, 607] on paper-icon-button at bounding box center [272, 600] width 18 height 18
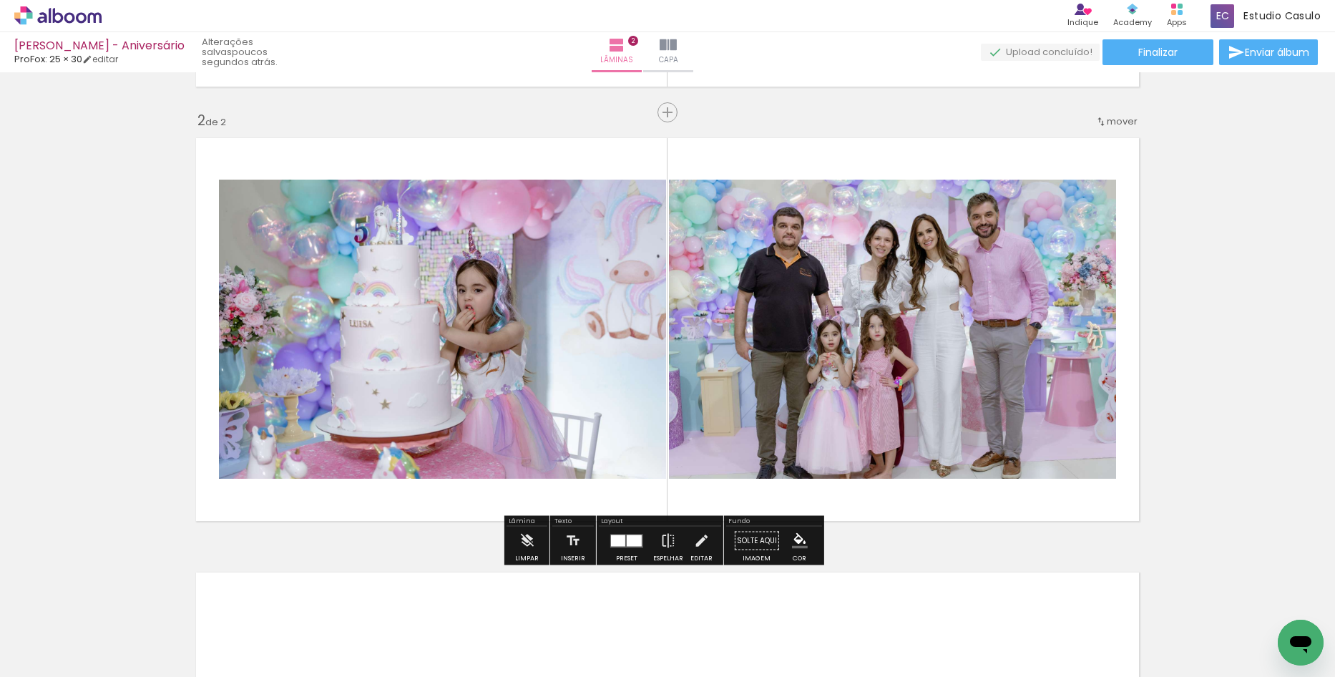
click at [265, 605] on iron-icon at bounding box center [272, 599] width 15 height 15
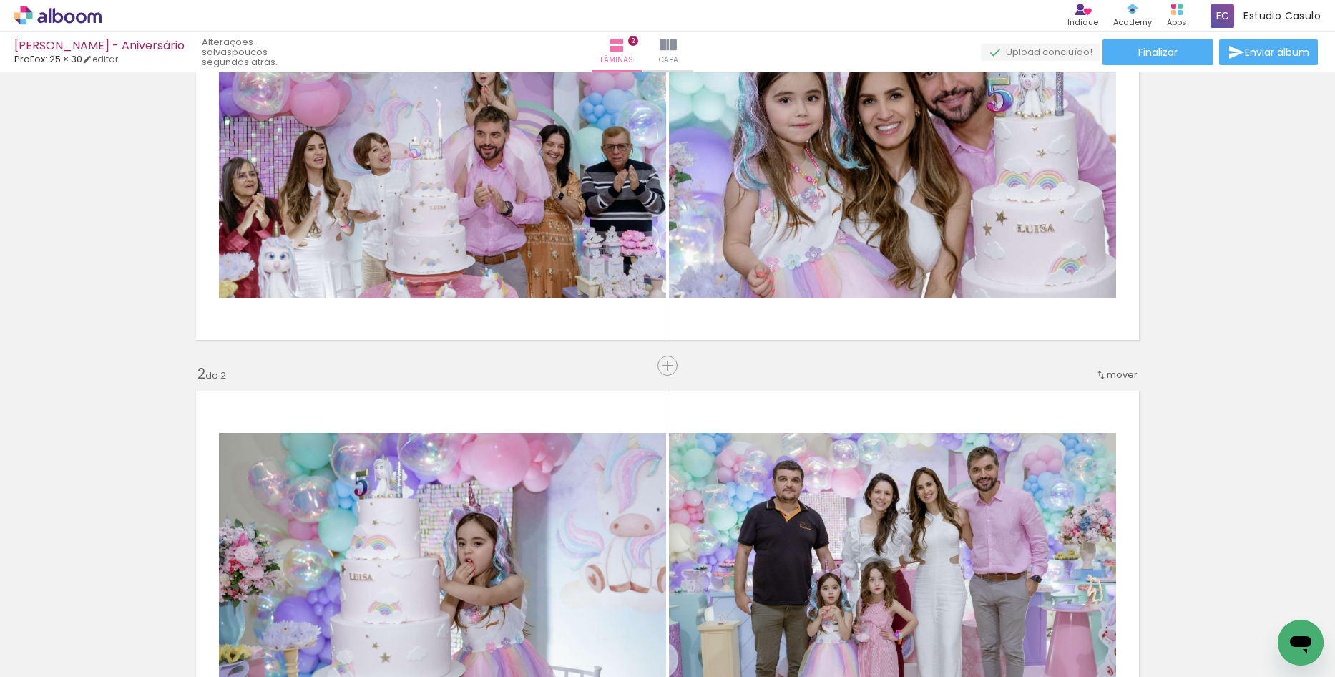
scroll to position [0, 0]
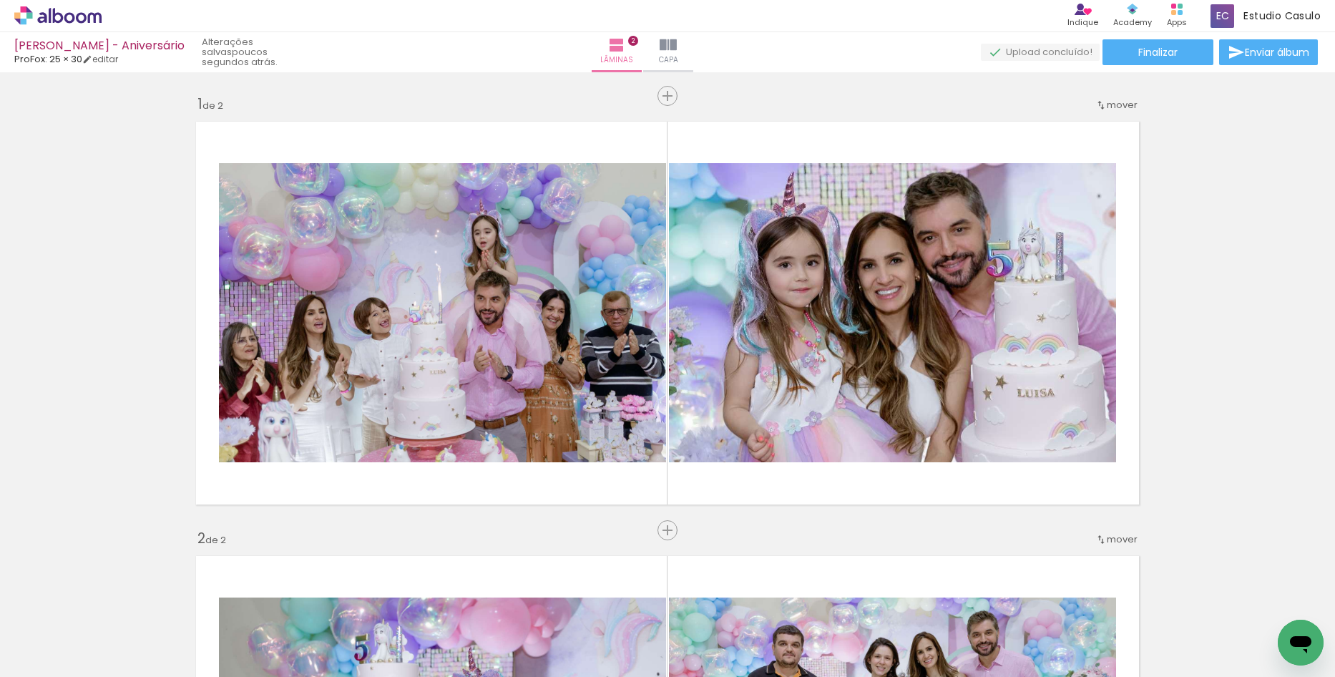
click at [263, 608] on paper-icon-button at bounding box center [272, 600] width 18 height 18
click at [265, 605] on iron-icon at bounding box center [272, 599] width 15 height 15
click at [265, 601] on iron-icon at bounding box center [272, 599] width 15 height 15
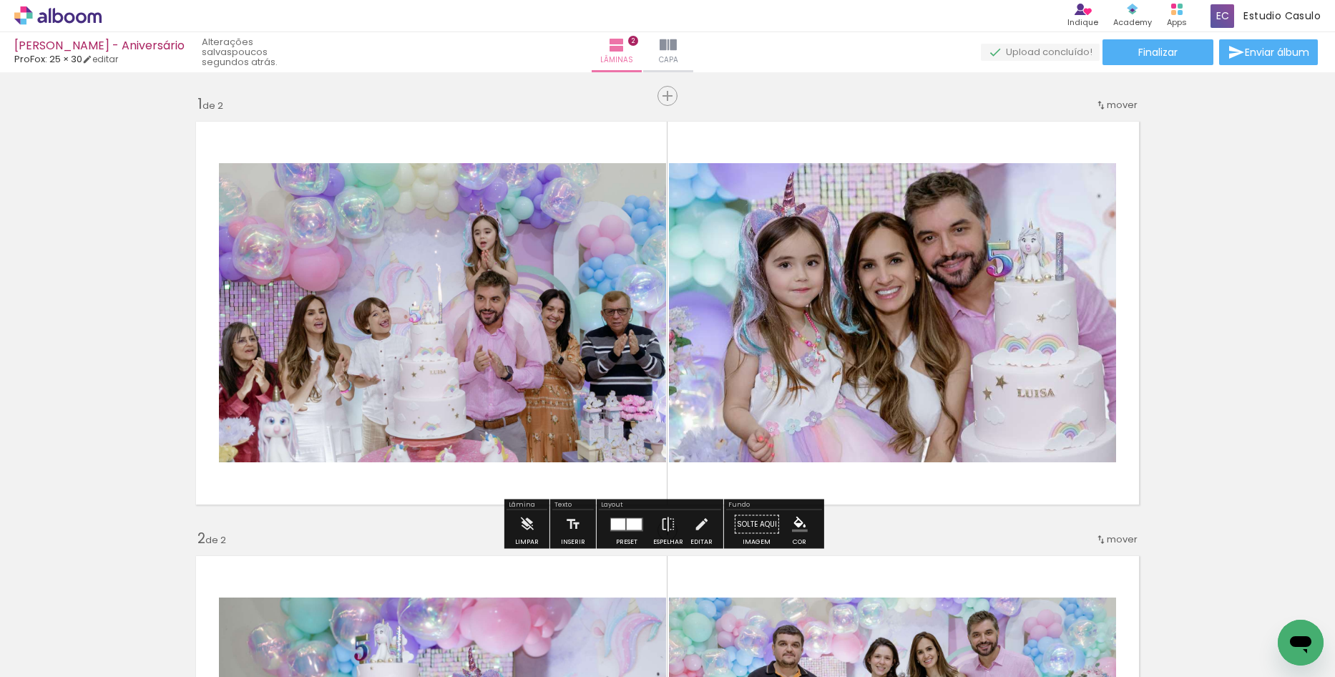
click at [265, 606] on iron-icon at bounding box center [272, 599] width 15 height 15
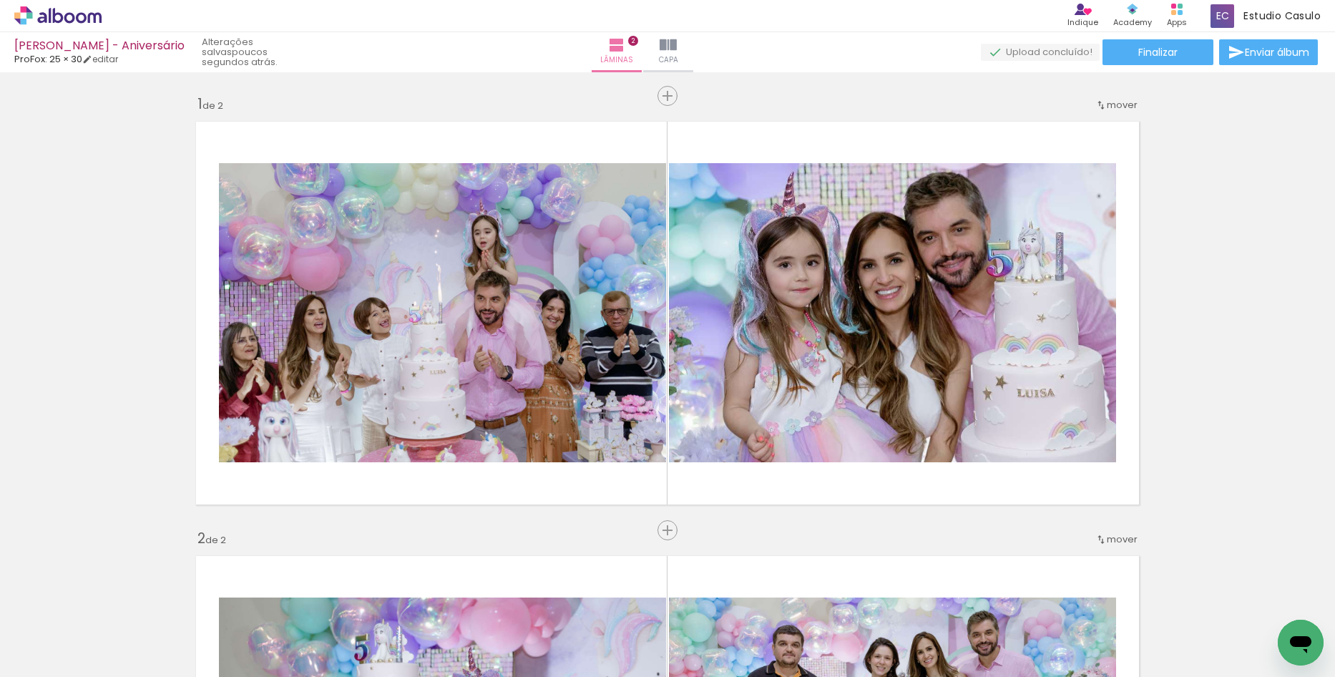
click at [265, 600] on iron-icon at bounding box center [272, 599] width 15 height 15
drag, startPoint x: 117, startPoint y: 599, endPoint x: 791, endPoint y: 70, distance: 857.2
click at [265, 600] on iron-icon at bounding box center [272, 599] width 15 height 15
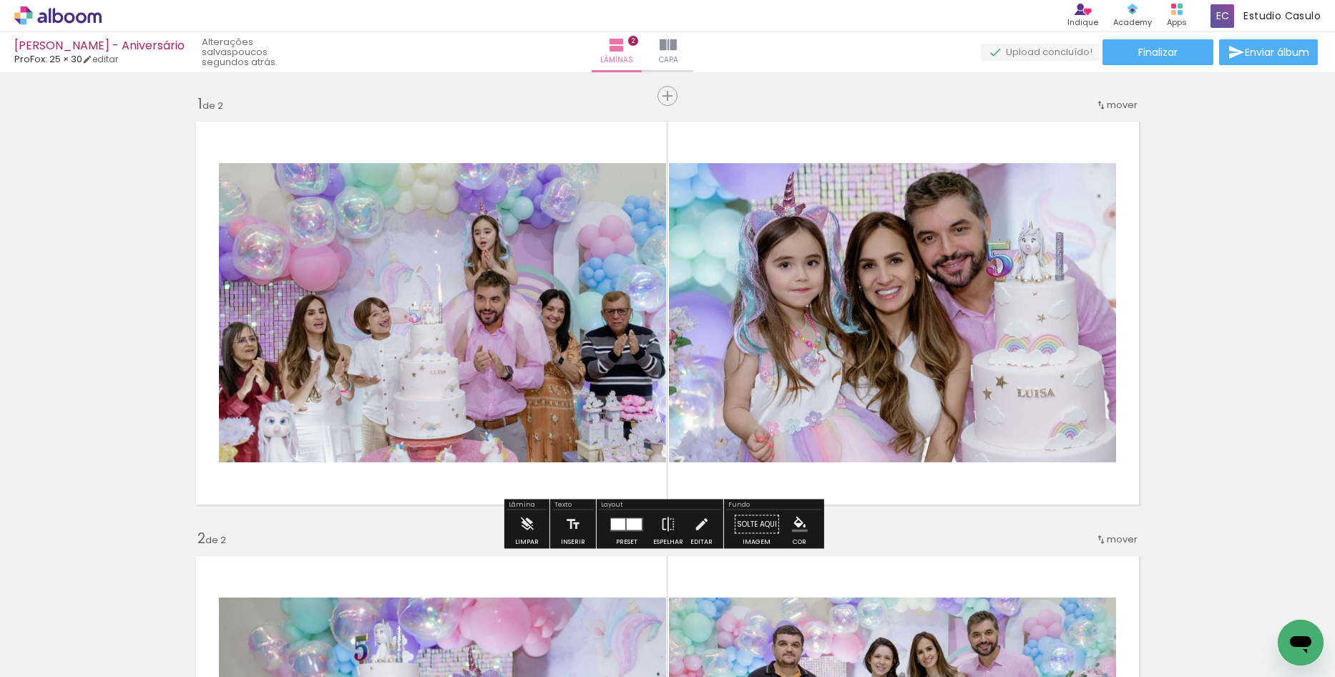
click at [265, 602] on iron-icon at bounding box center [272, 599] width 15 height 15
click at [265, 603] on iron-icon at bounding box center [272, 599] width 15 height 15
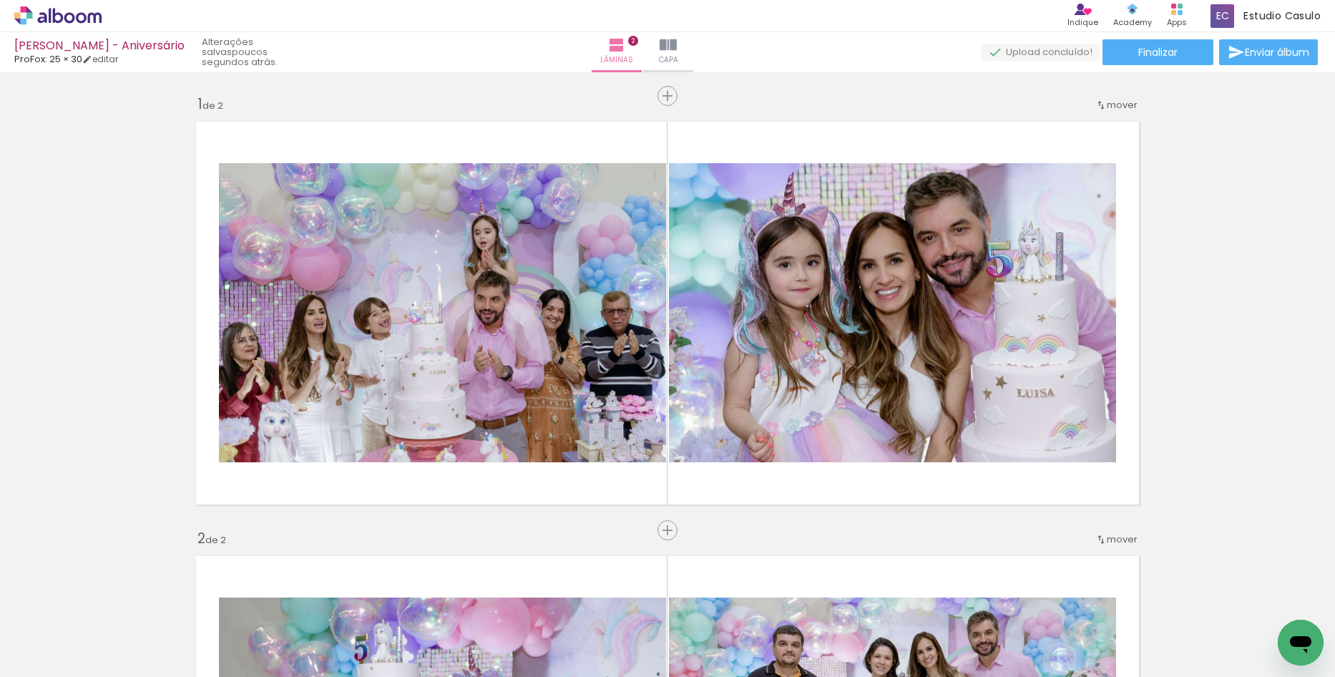
click at [265, 607] on iron-icon at bounding box center [272, 599] width 15 height 15
click at [265, 605] on iron-icon at bounding box center [272, 599] width 15 height 15
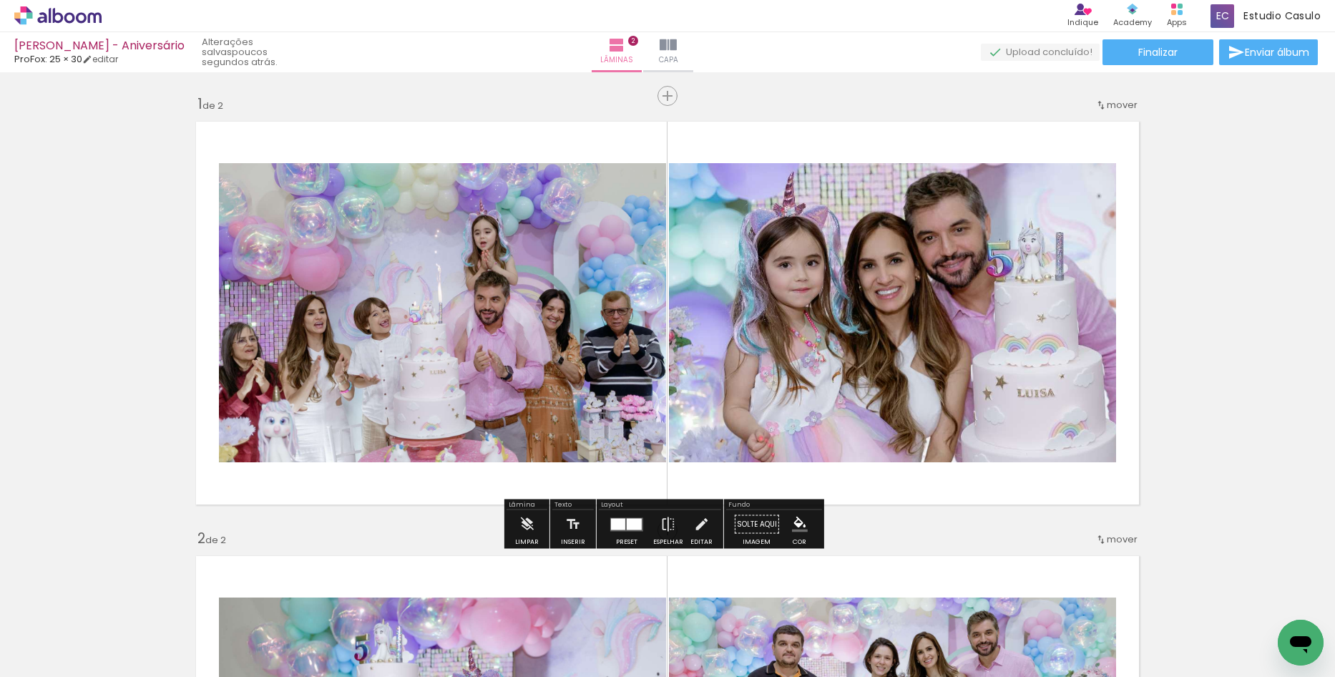
click at [265, 600] on iron-icon at bounding box center [272, 599] width 15 height 15
click at [265, 603] on iron-icon at bounding box center [272, 599] width 15 height 15
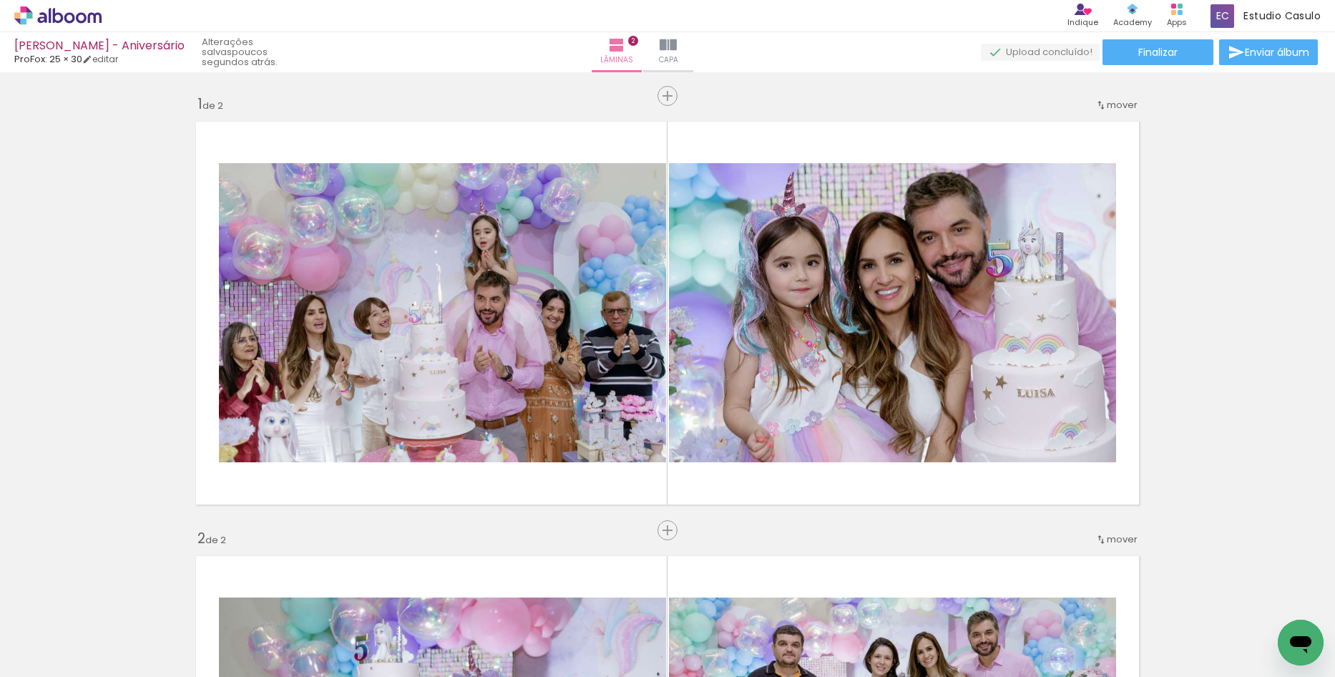
click at [222, 633] on div at bounding box center [223, 628] width 71 height 51
click at [199, 605] on iron-icon at bounding box center [192, 599] width 15 height 15
click at [200, 605] on iron-icon at bounding box center [192, 599] width 15 height 15
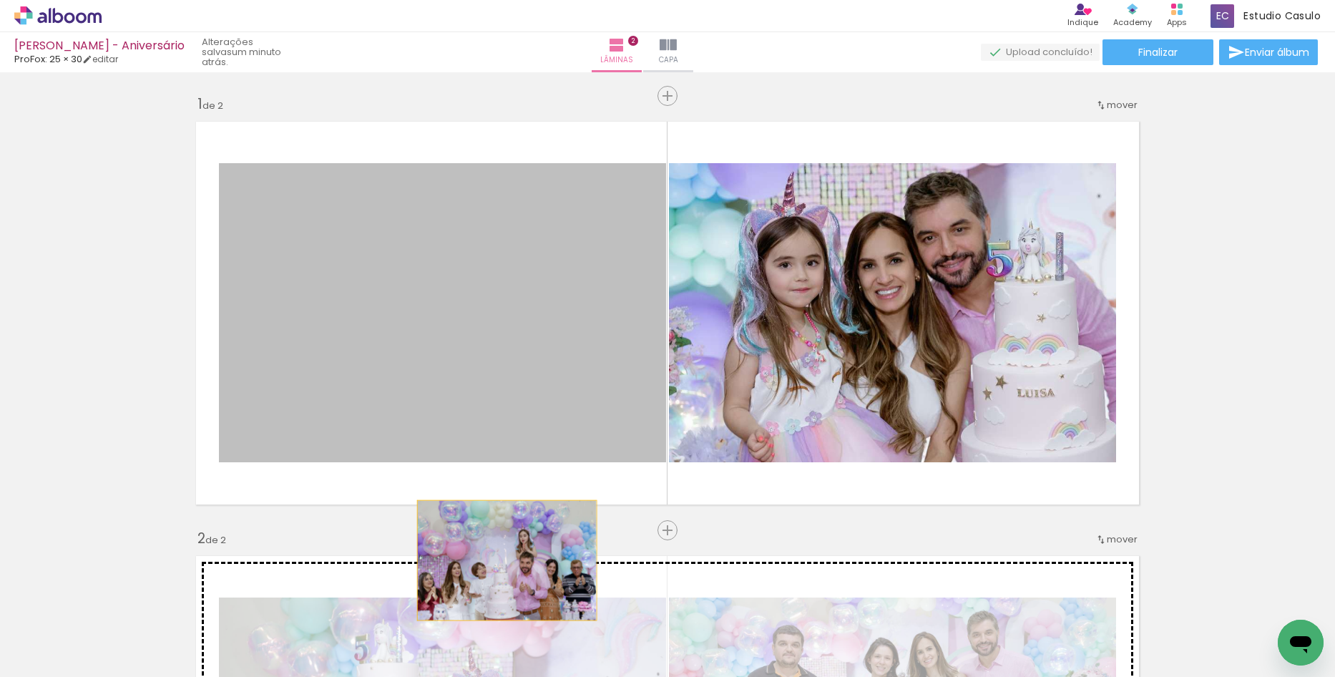
drag, startPoint x: 512, startPoint y: 259, endPoint x: 480, endPoint y: 615, distance: 357.8
click at [480, 615] on quentale-workspace at bounding box center [667, 338] width 1335 height 677
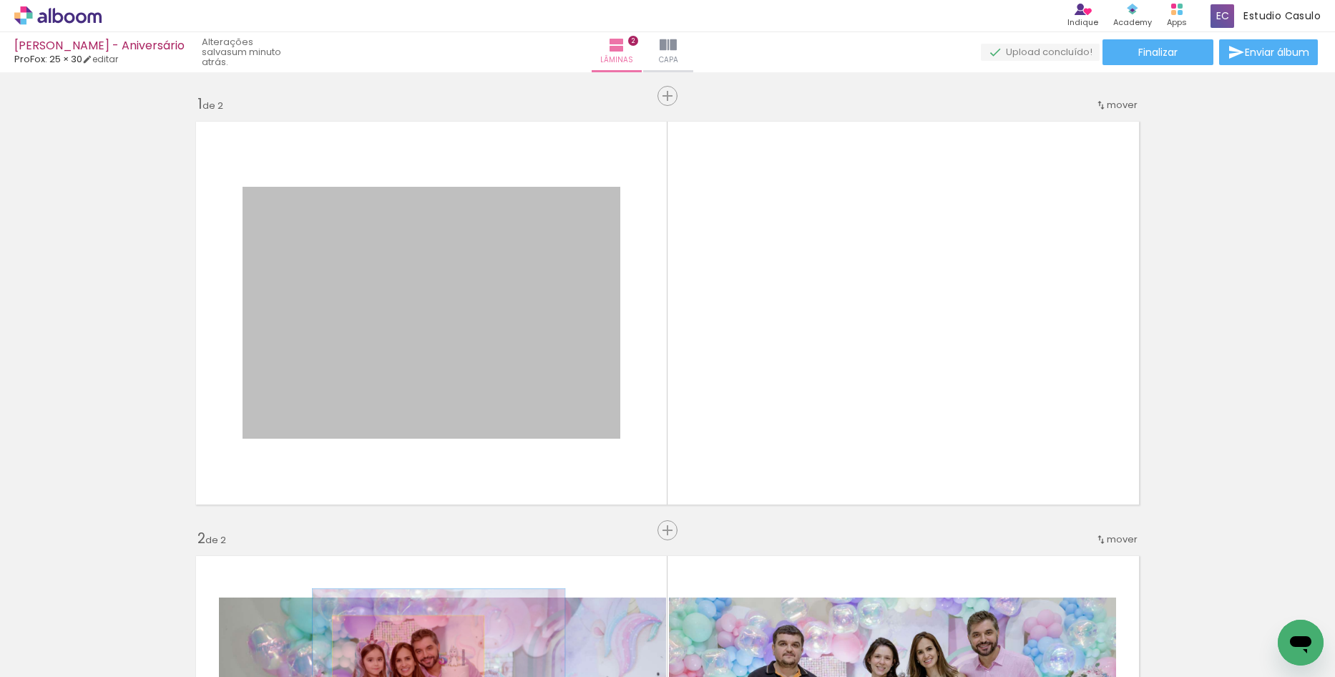
drag, startPoint x: 464, startPoint y: 394, endPoint x: 403, endPoint y: 666, distance: 279.3
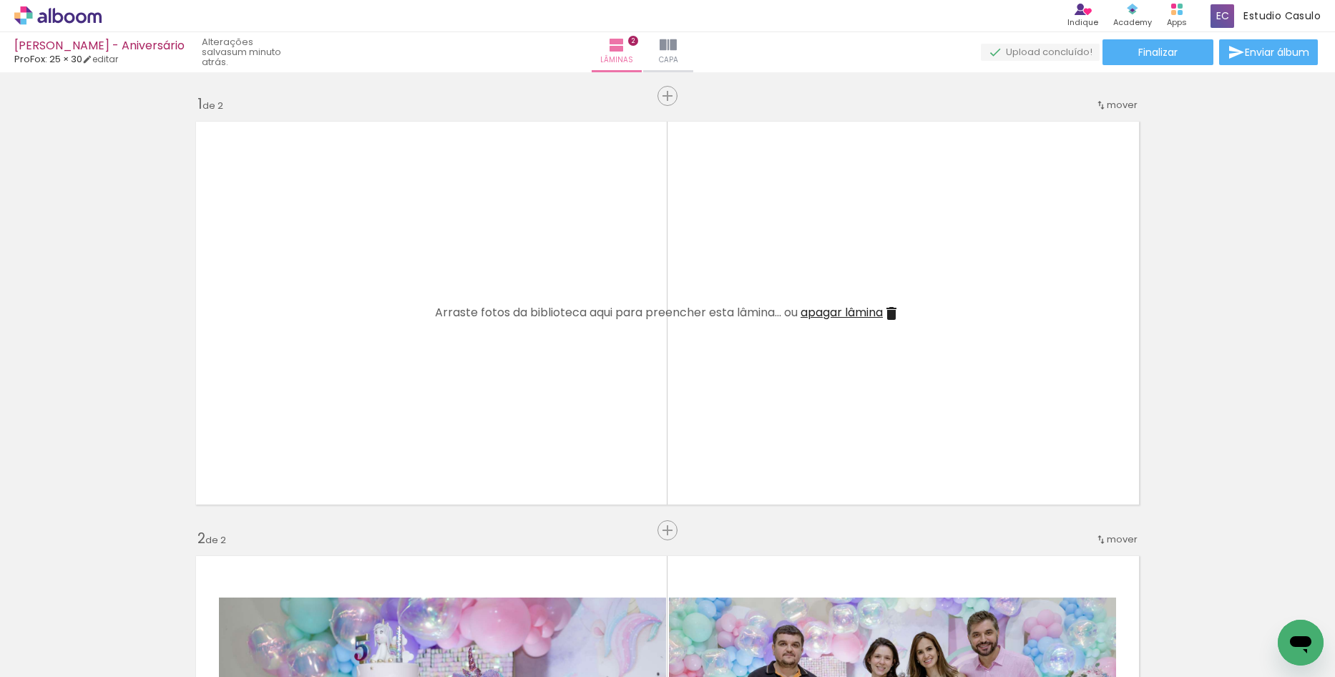
scroll to position [501, 0]
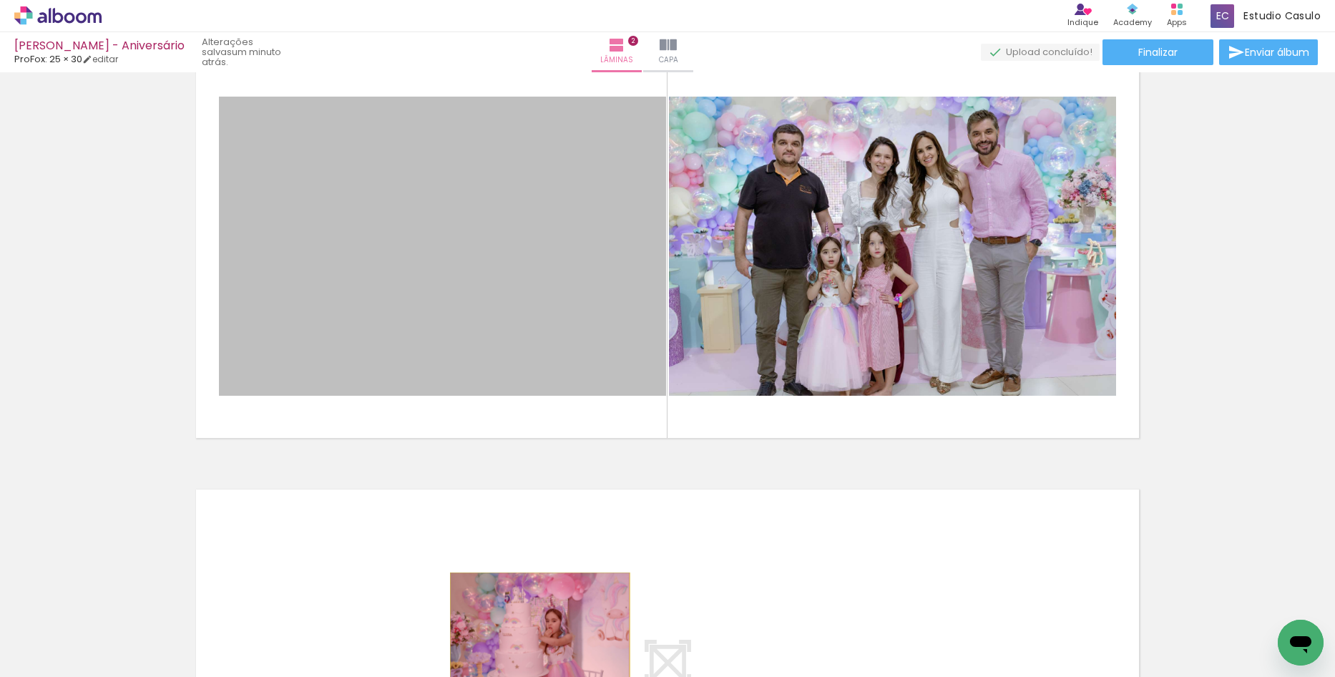
drag, startPoint x: 607, startPoint y: 275, endPoint x: 534, endPoint y: 633, distance: 364.4
click at [534, 633] on quentale-workspace at bounding box center [667, 338] width 1335 height 677
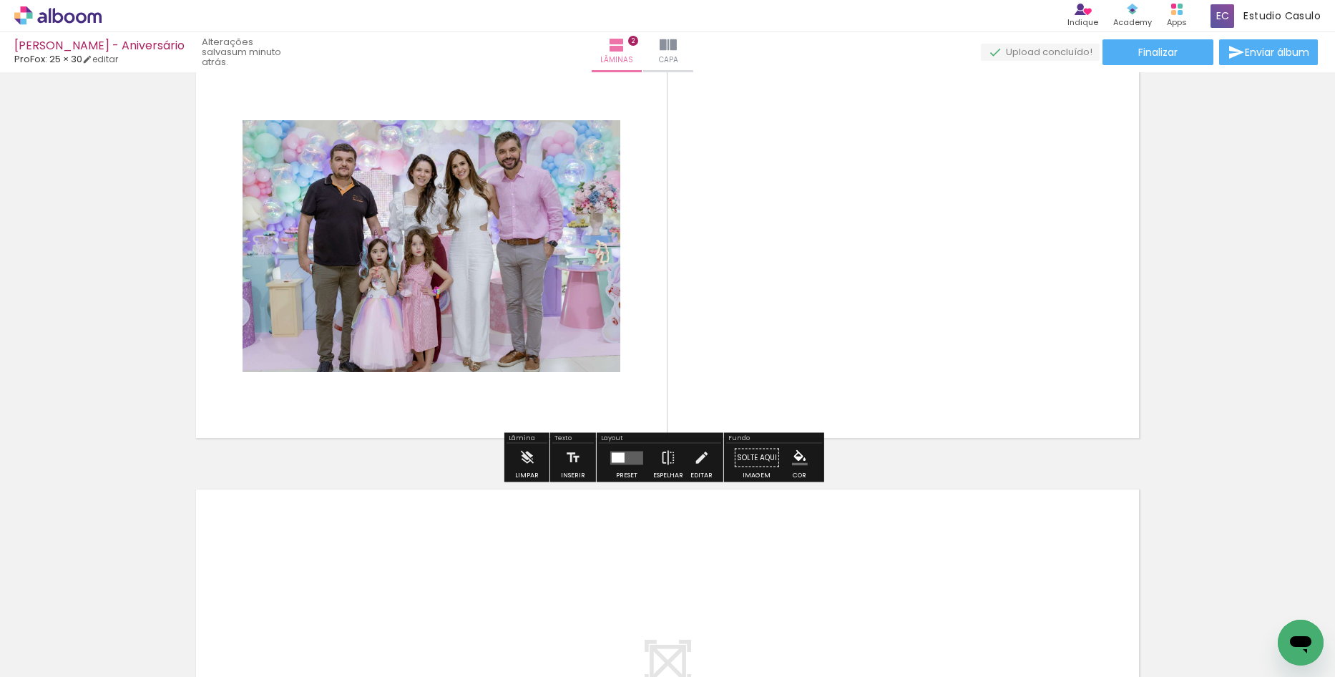
drag, startPoint x: 884, startPoint y: 215, endPoint x: 607, endPoint y: 321, distance: 295.8
click at [607, 321] on quentale-layouter at bounding box center [667, 246] width 959 height 399
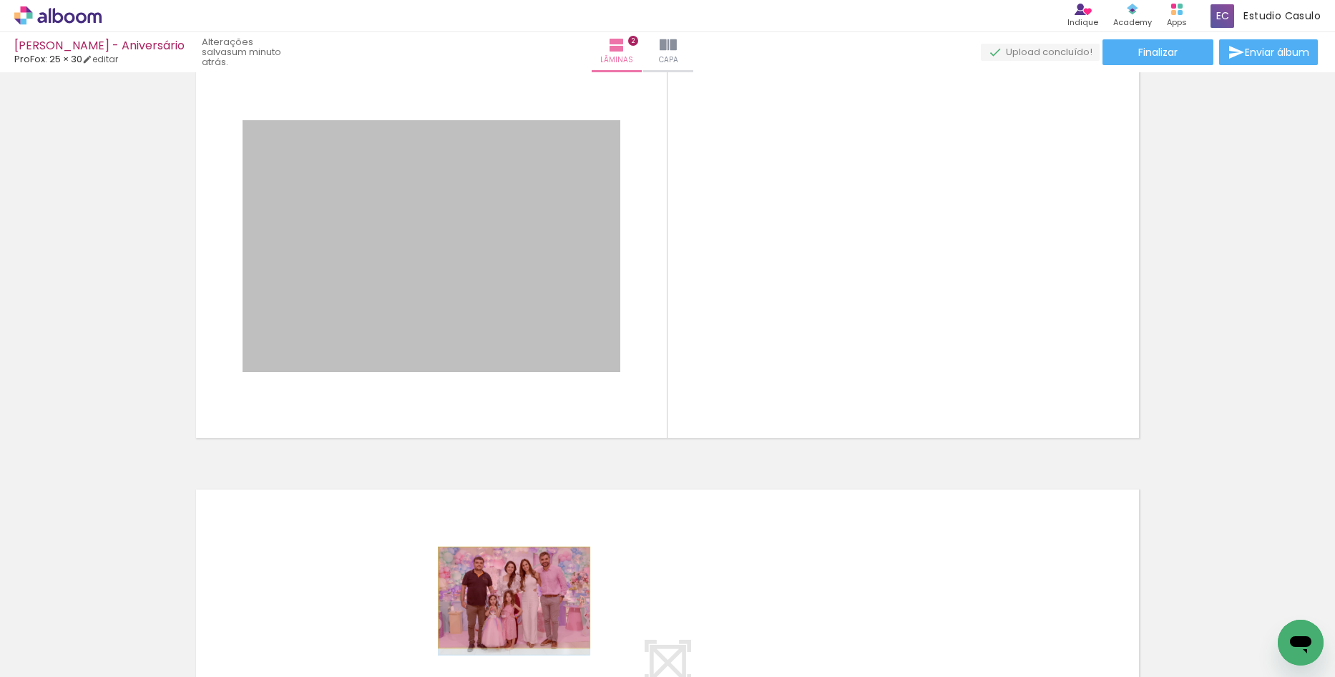
drag, startPoint x: 516, startPoint y: 283, endPoint x: 509, endPoint y: 597, distance: 314.9
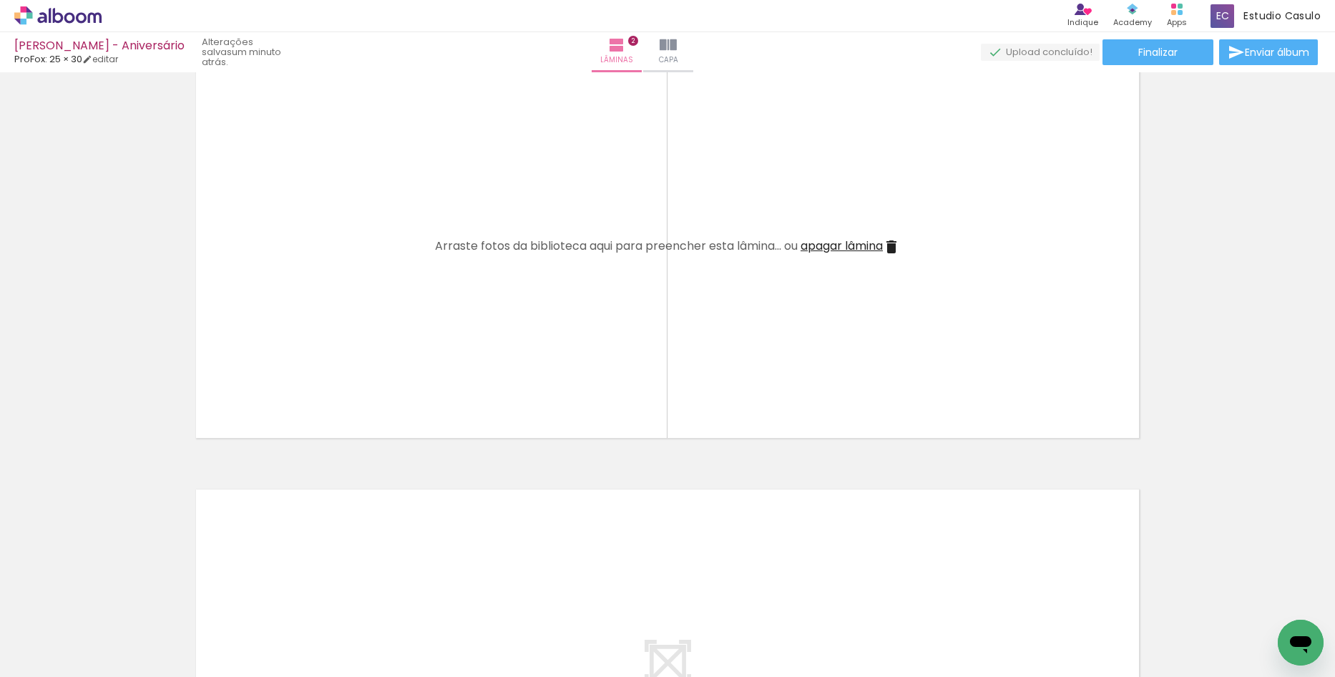
click at [193, 602] on iron-icon at bounding box center [192, 599] width 15 height 15
click at [201, 602] on paper-icon-button at bounding box center [192, 600] width 18 height 18
click at [197, 601] on iron-icon at bounding box center [192, 599] width 15 height 15
click at [119, 601] on iron-icon at bounding box center [111, 599] width 15 height 15
